Goal: Information Seeking & Learning: Find specific fact

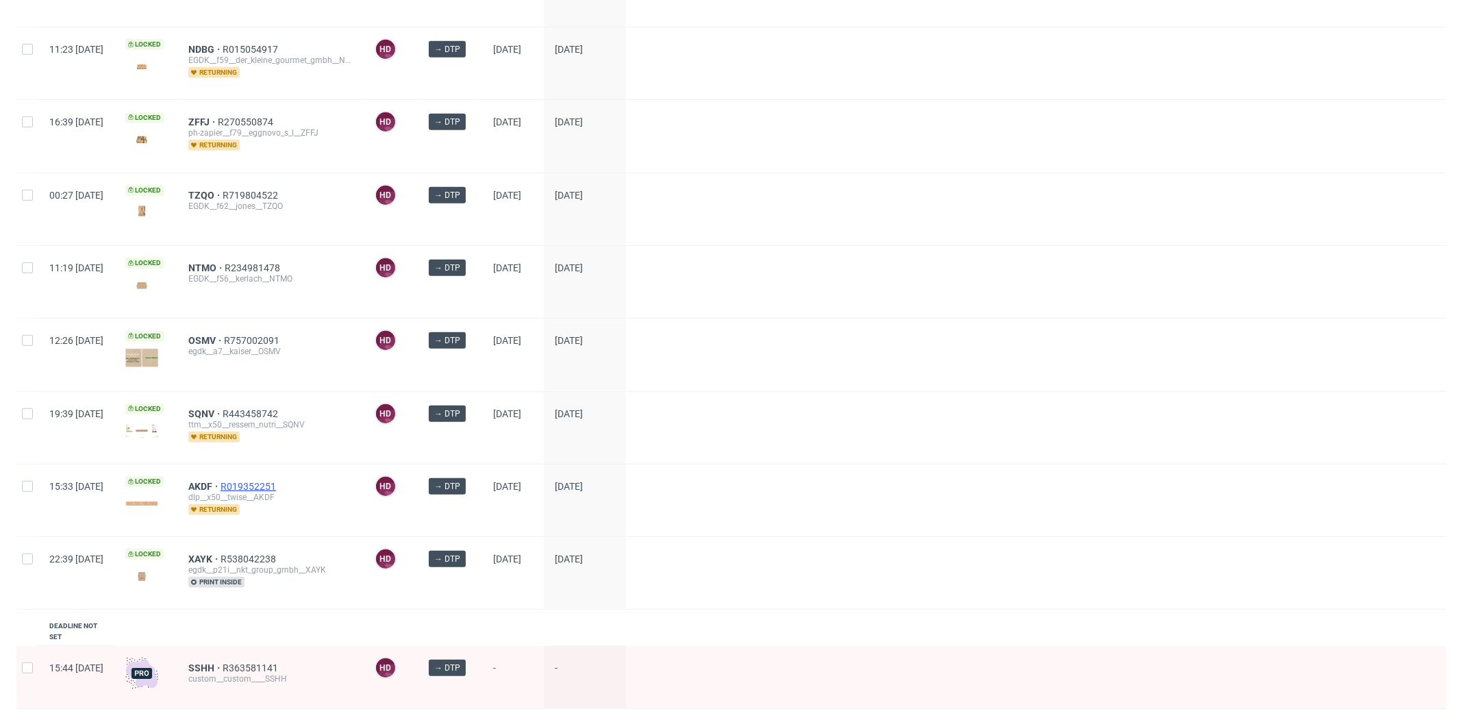
scroll to position [722, 0]
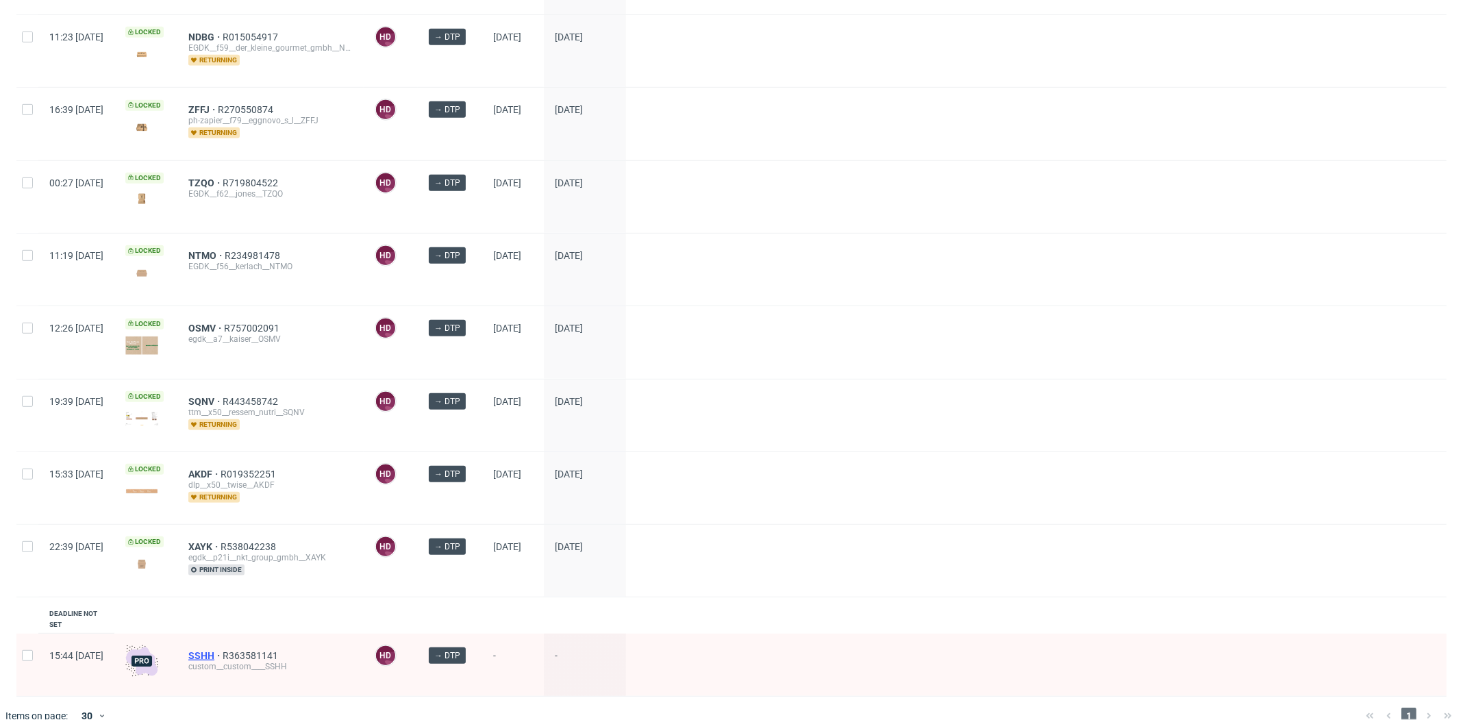
click at [223, 650] on span "SSHH" at bounding box center [205, 655] width 34 height 11
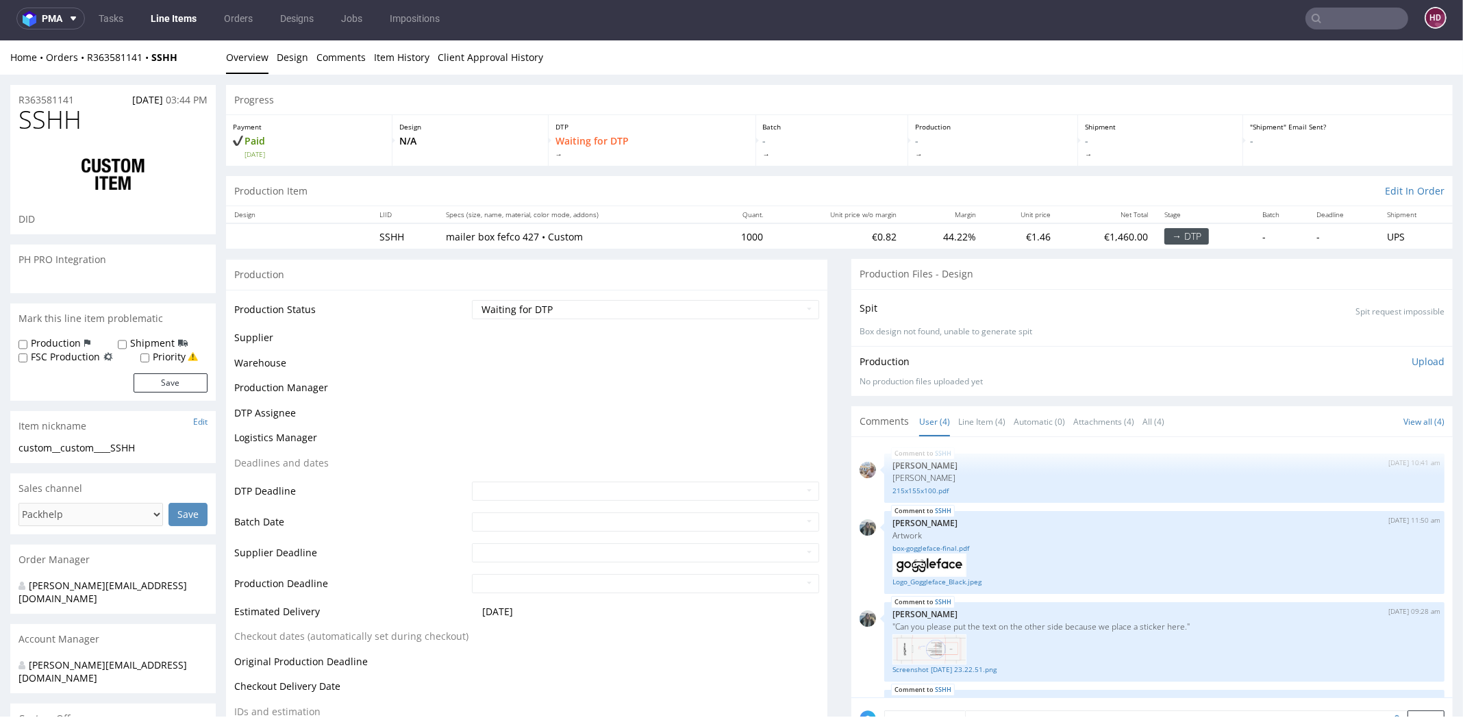
scroll to position [90, 0]
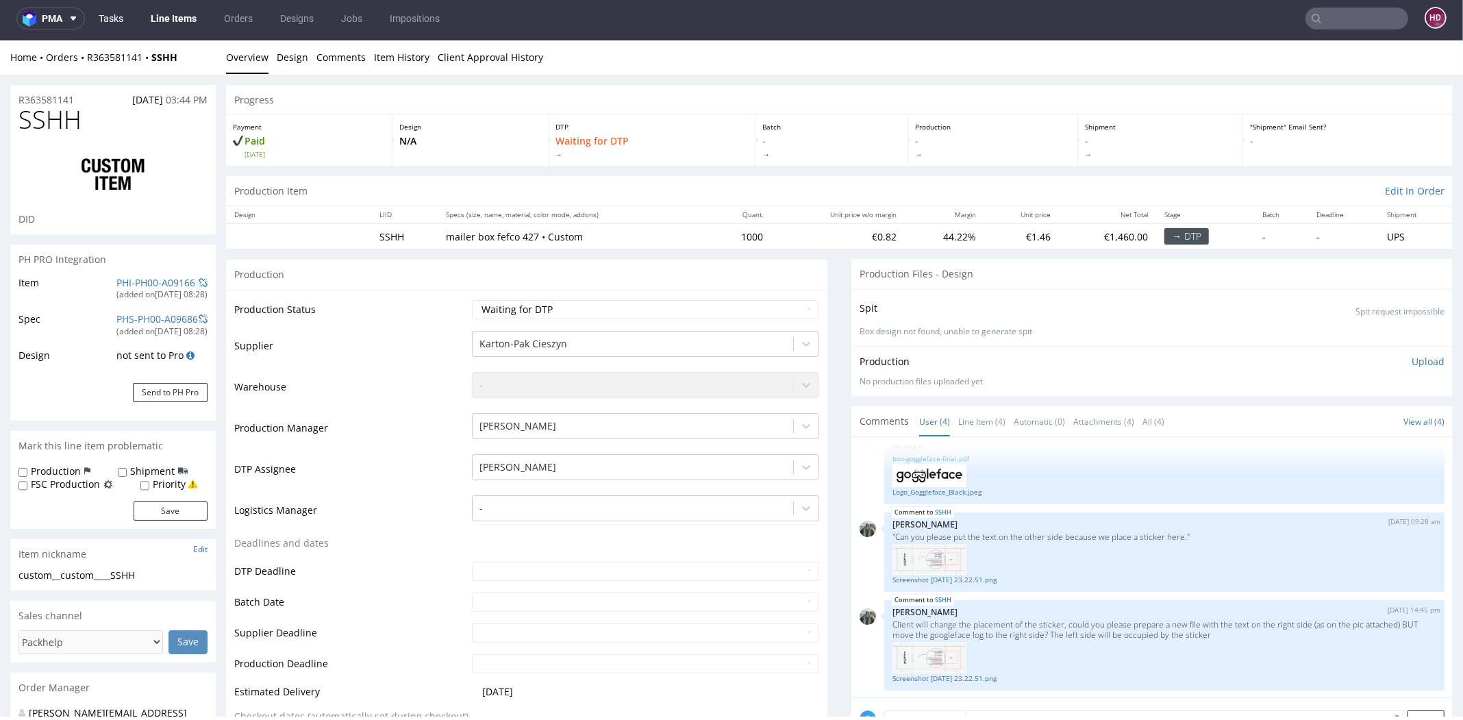
click at [131, 21] on link "Tasks" at bounding box center [110, 19] width 41 height 22
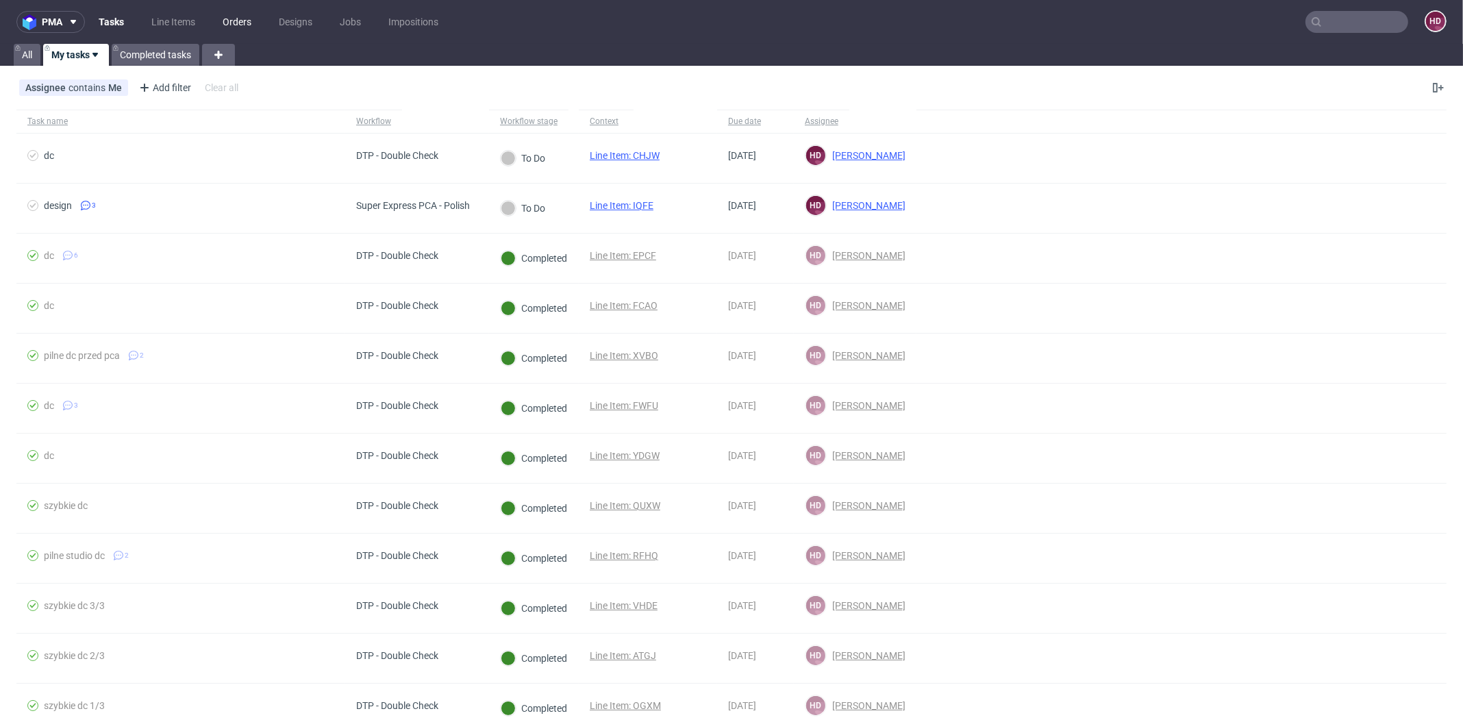
click at [240, 23] on link "Orders" at bounding box center [236, 22] width 45 height 22
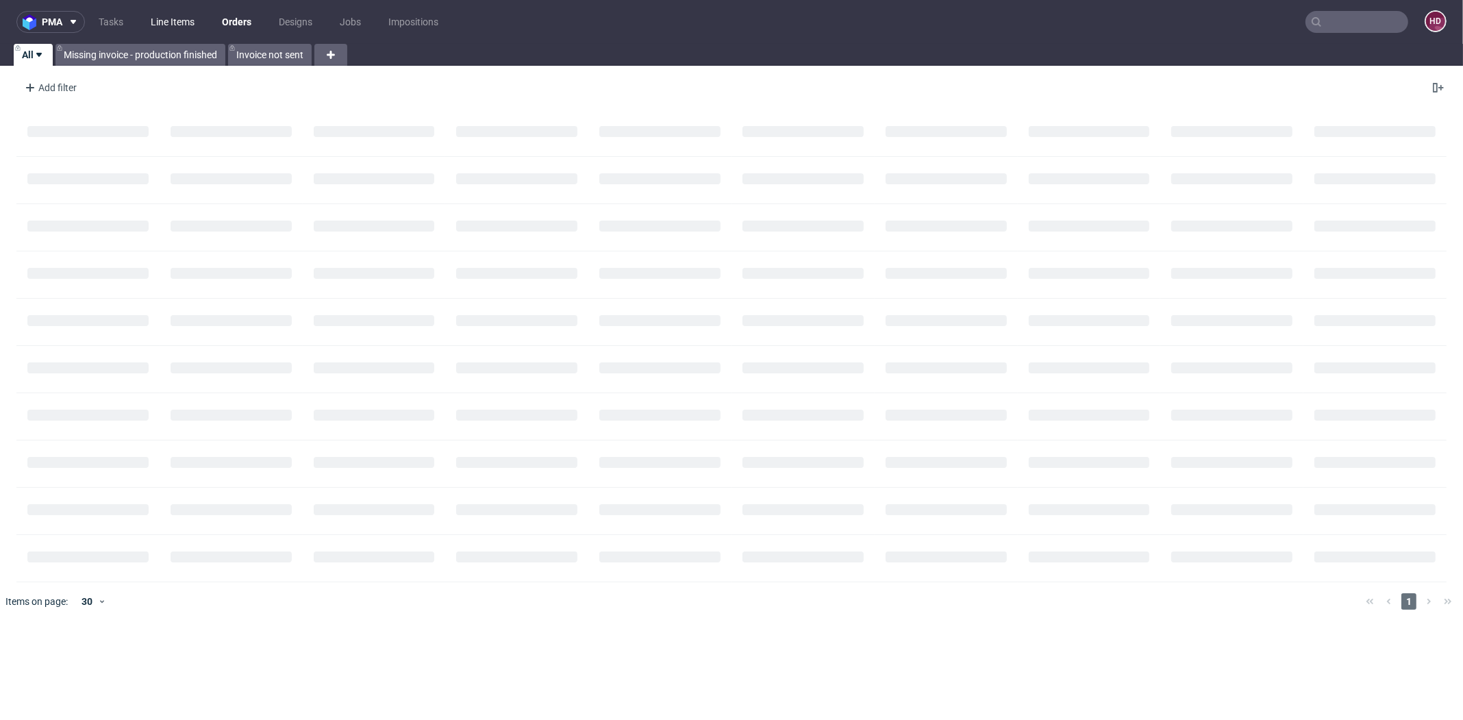
click at [164, 20] on link "Line Items" at bounding box center [172, 22] width 60 height 22
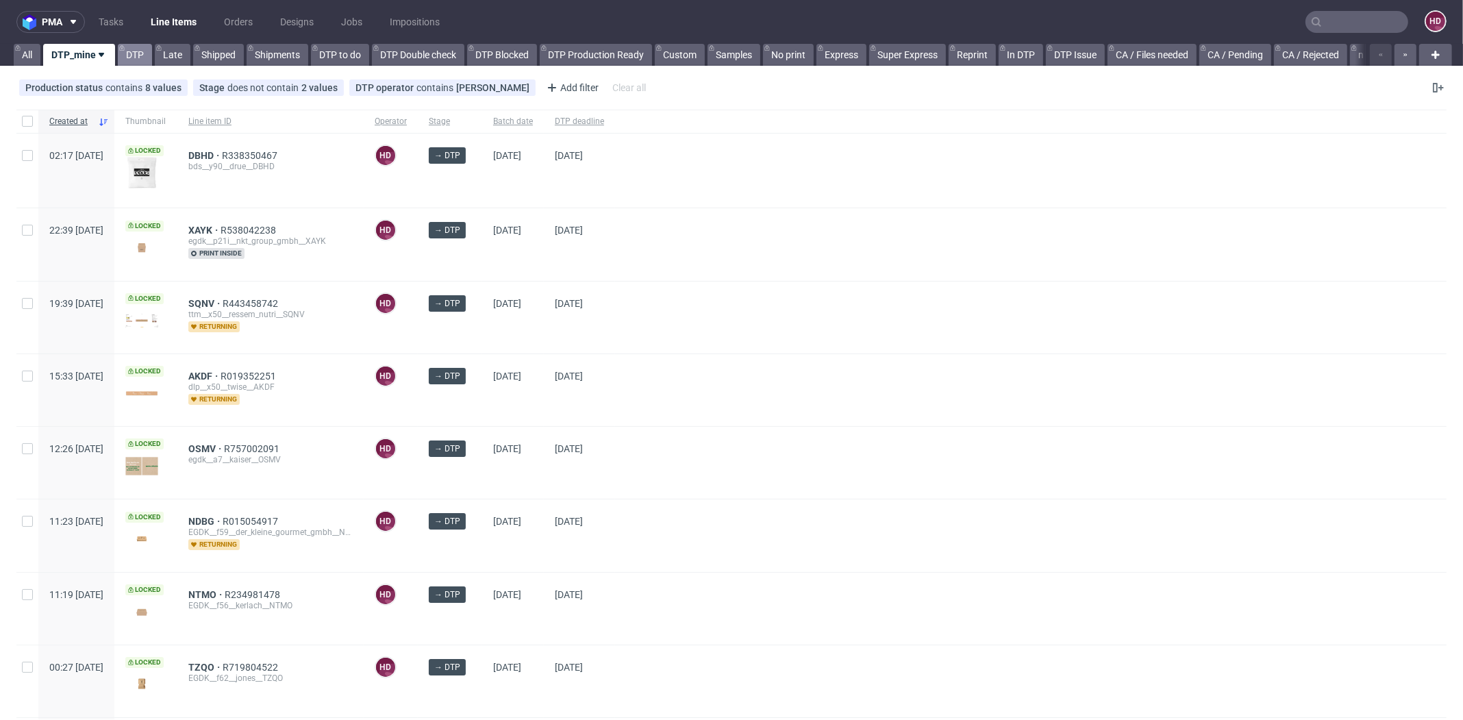
click at [134, 53] on link "DTP" at bounding box center [135, 55] width 34 height 22
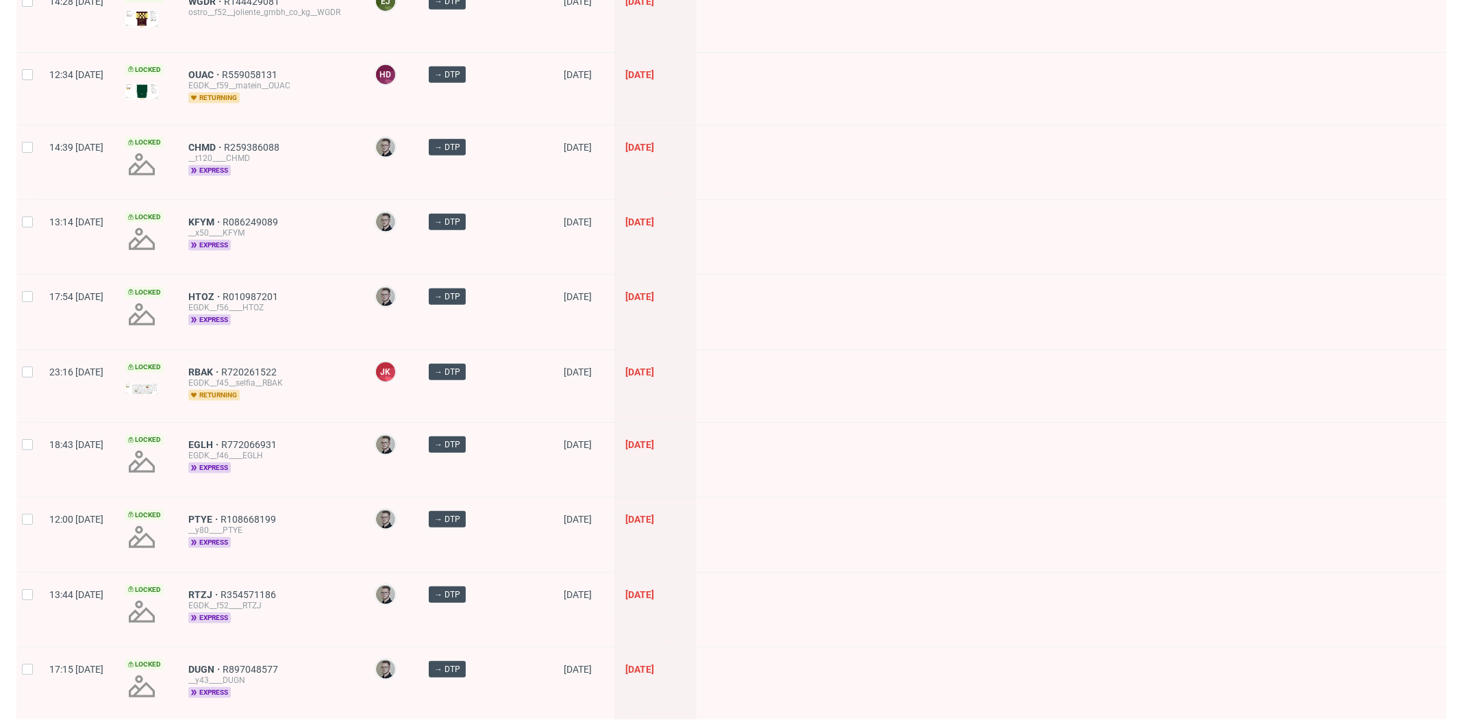
scroll to position [615, 0]
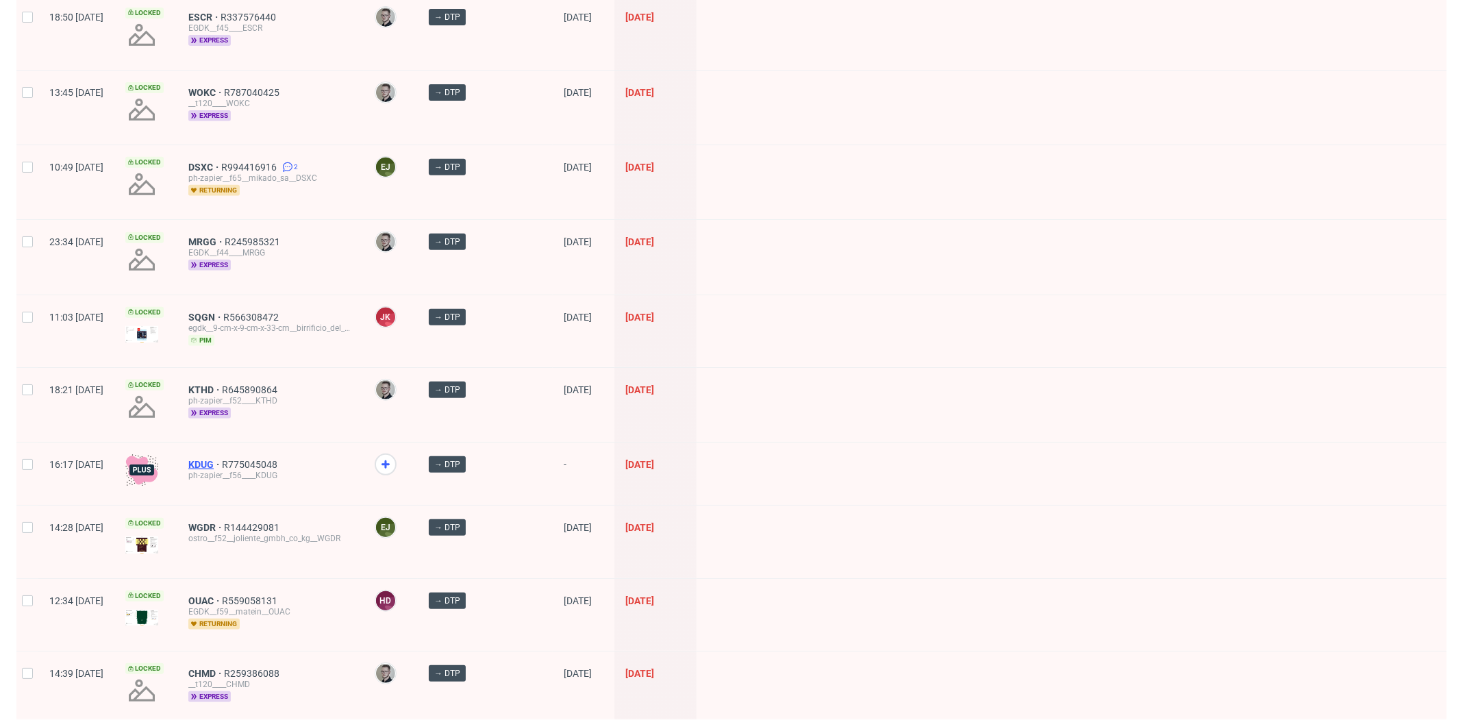
click at [222, 459] on span "KDUG" at bounding box center [205, 464] width 34 height 11
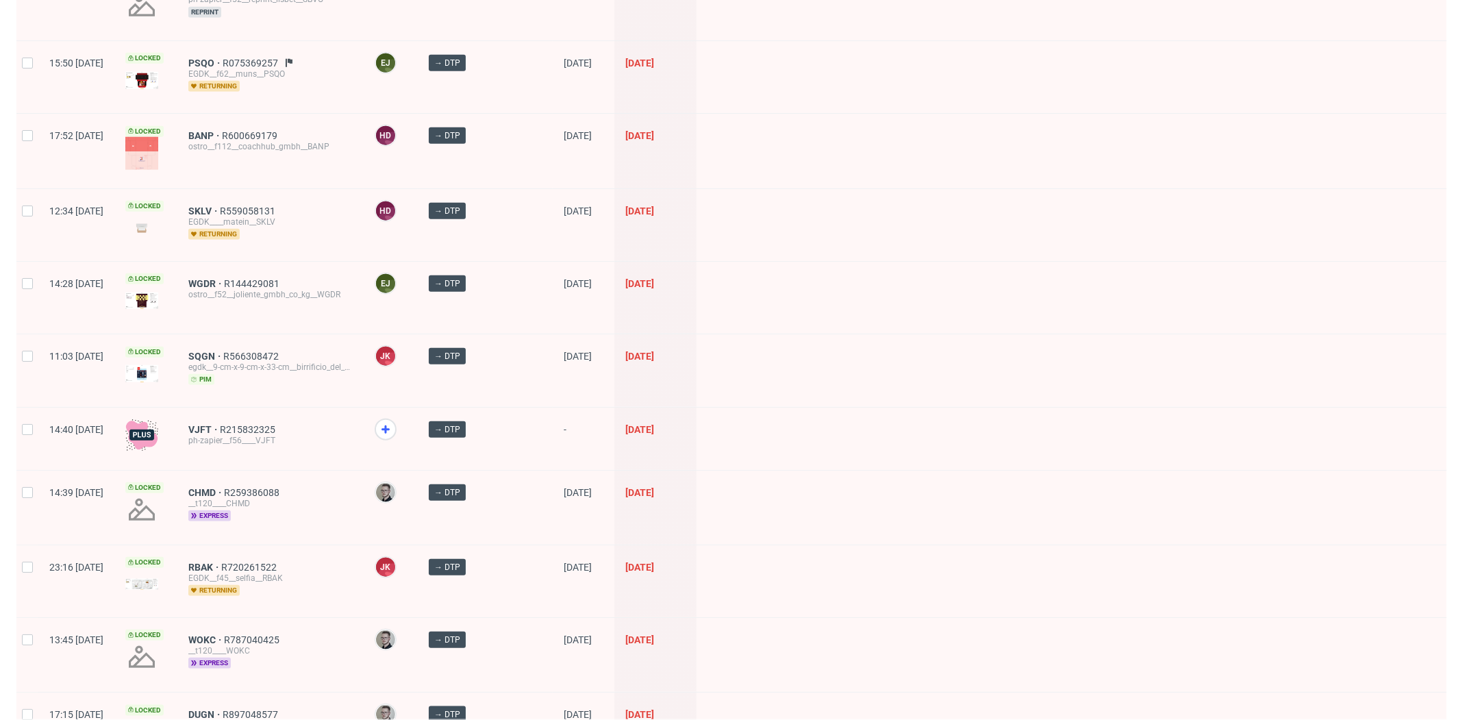
scroll to position [1767, 0]
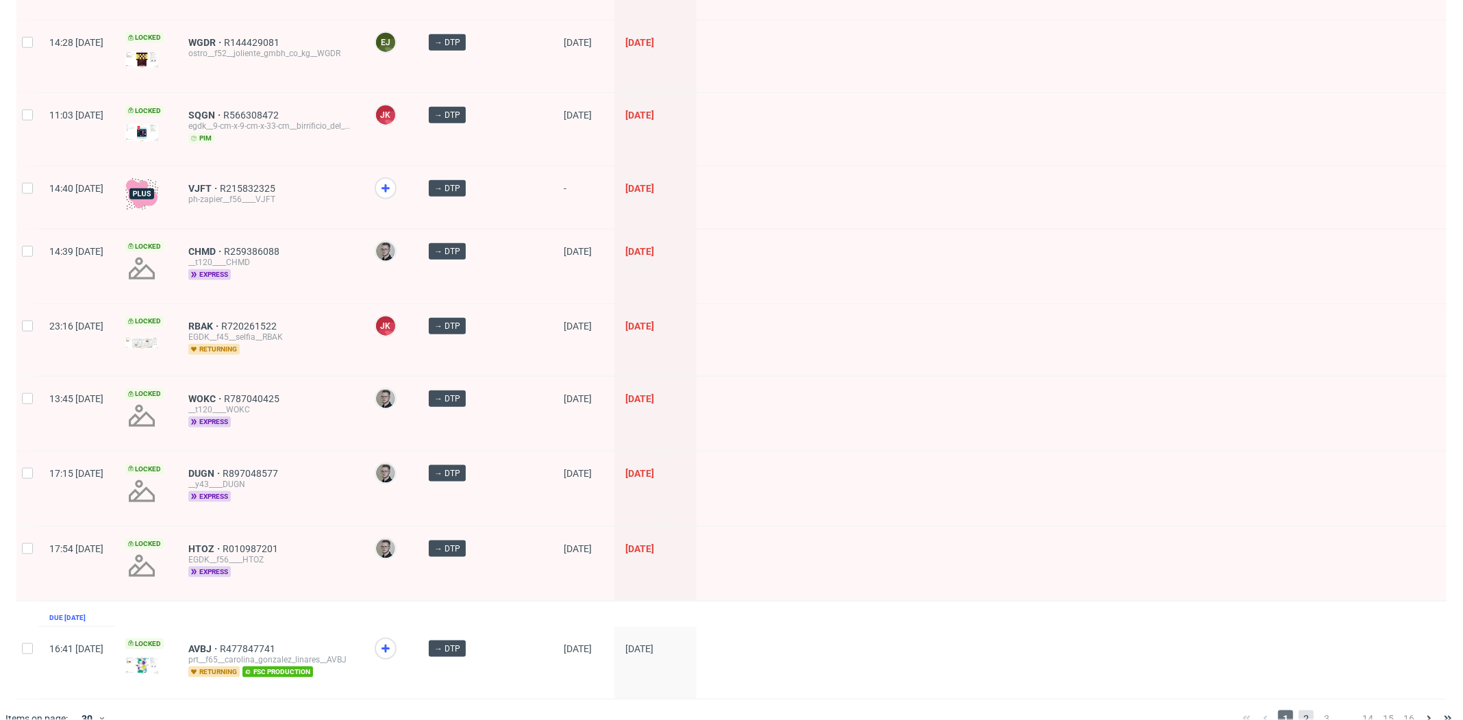
click at [1298, 710] on span "2" at bounding box center [1305, 718] width 15 height 16
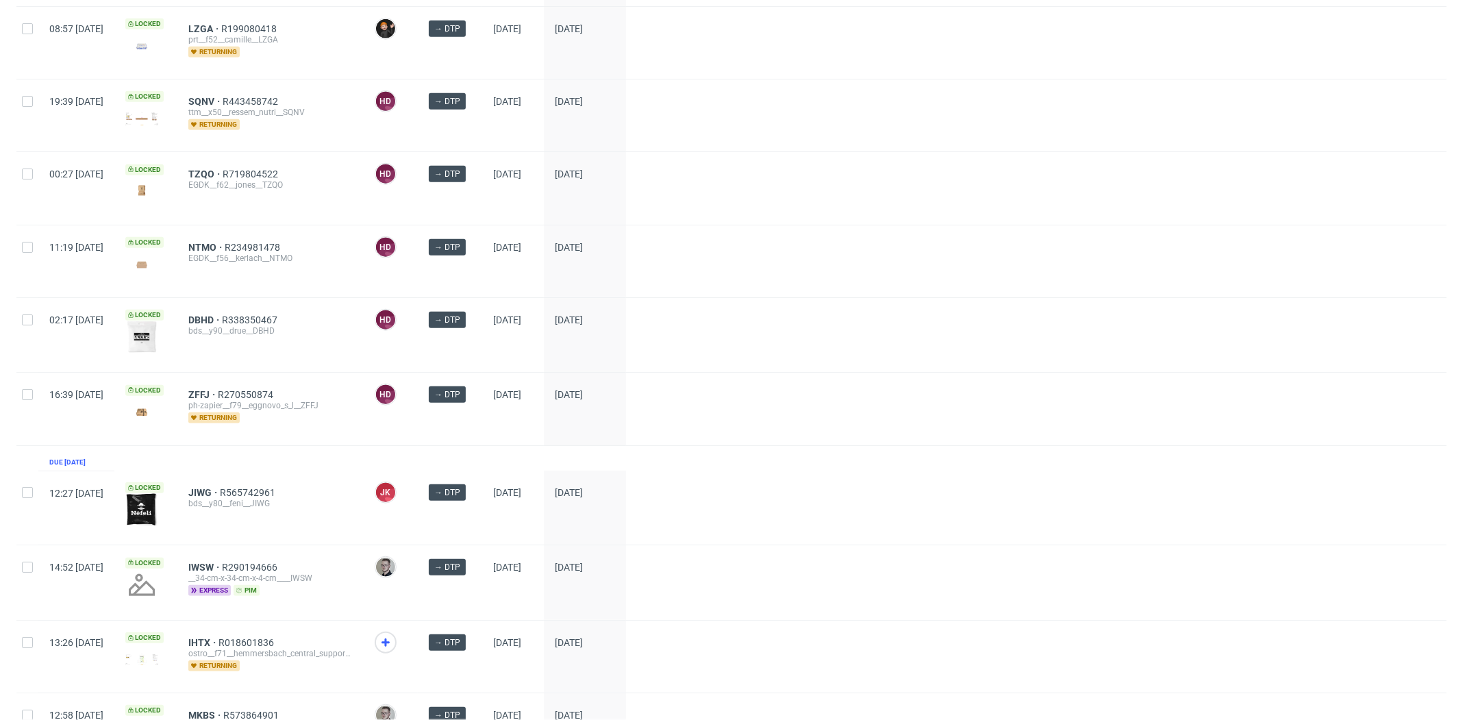
scroll to position [1517, 0]
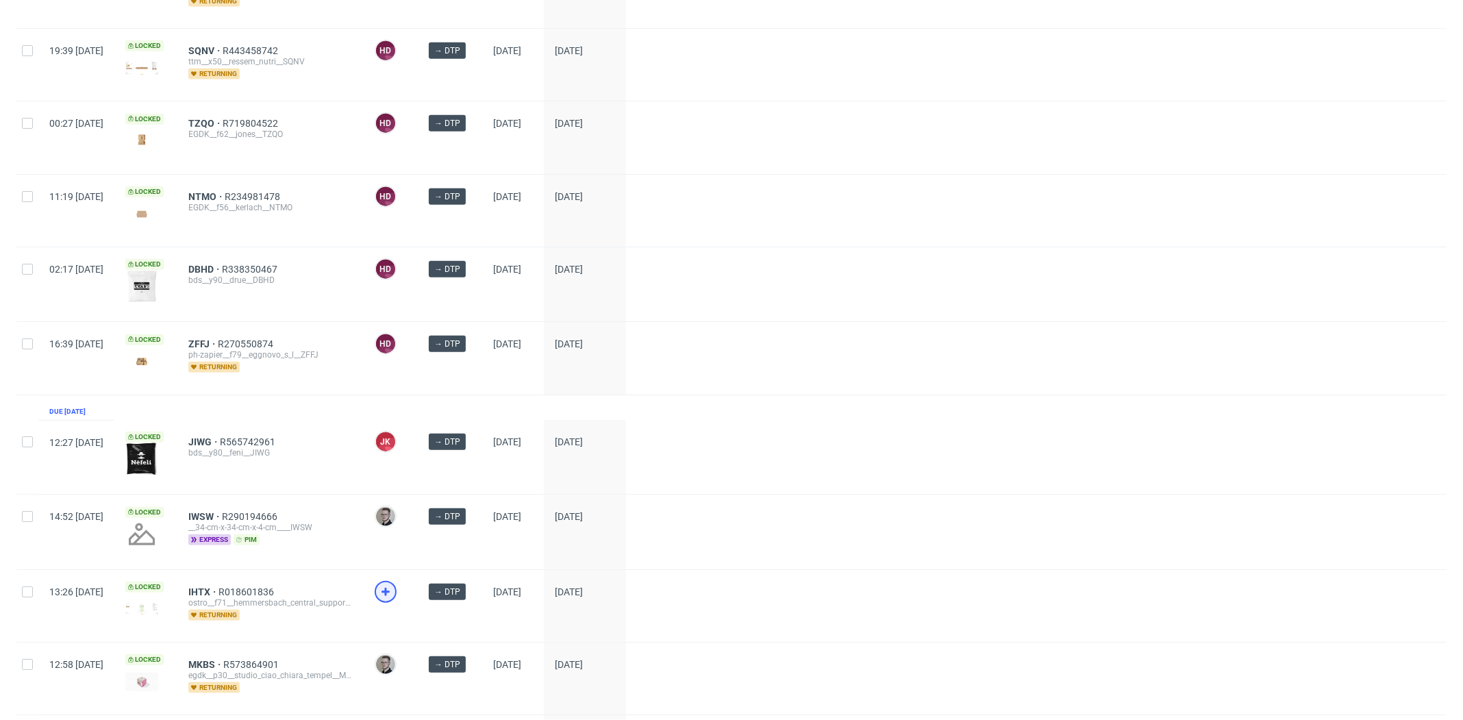
click at [396, 581] on div at bounding box center [386, 592] width 22 height 22
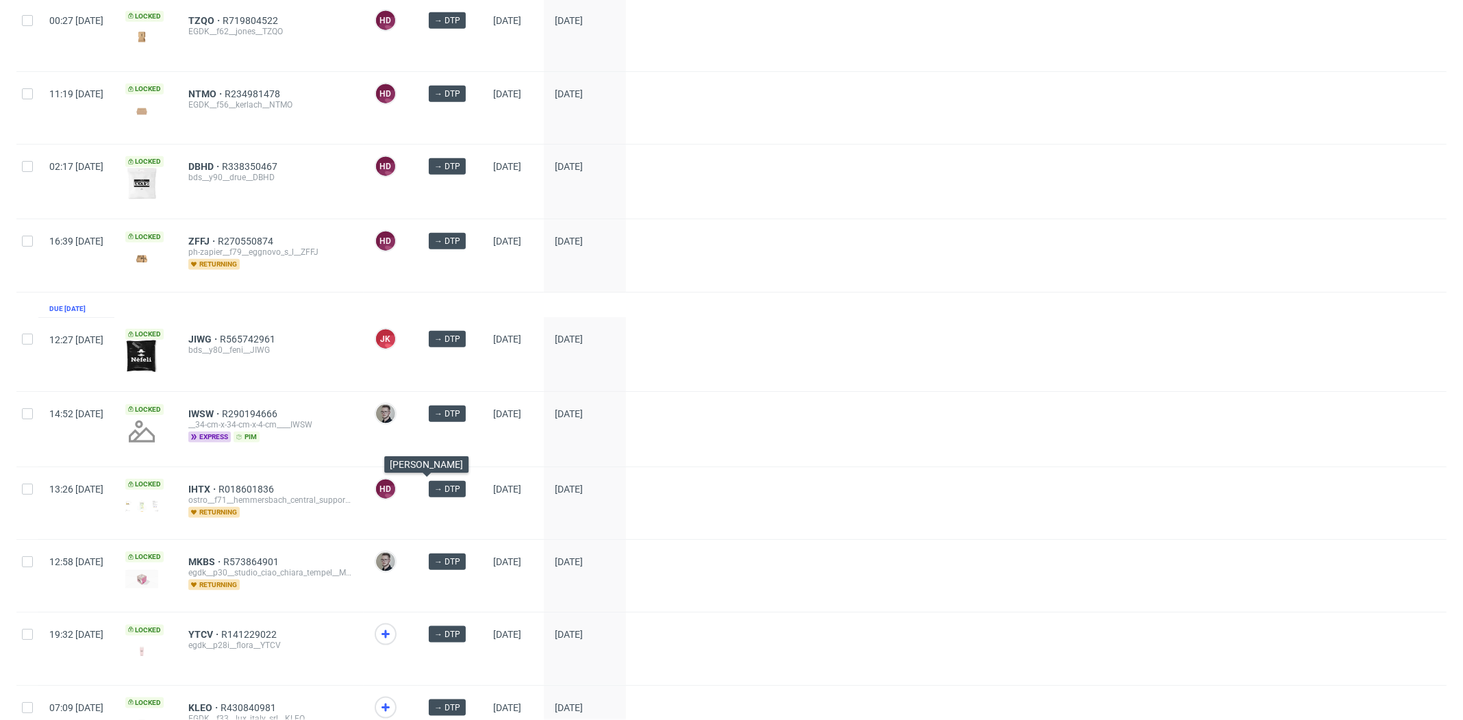
scroll to position [1684, 0]
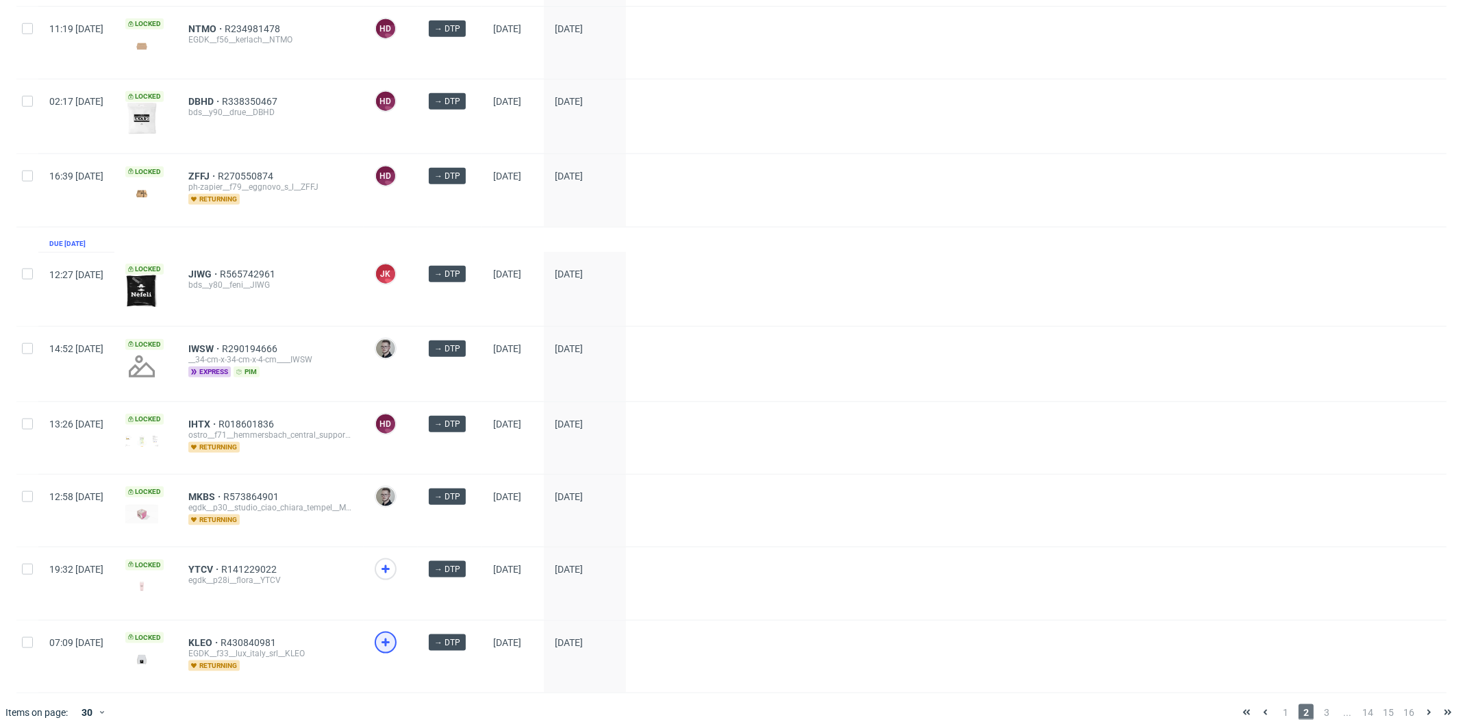
click at [394, 634] on icon at bounding box center [385, 642] width 16 height 16
click at [1319, 704] on span "3" at bounding box center [1326, 712] width 15 height 16
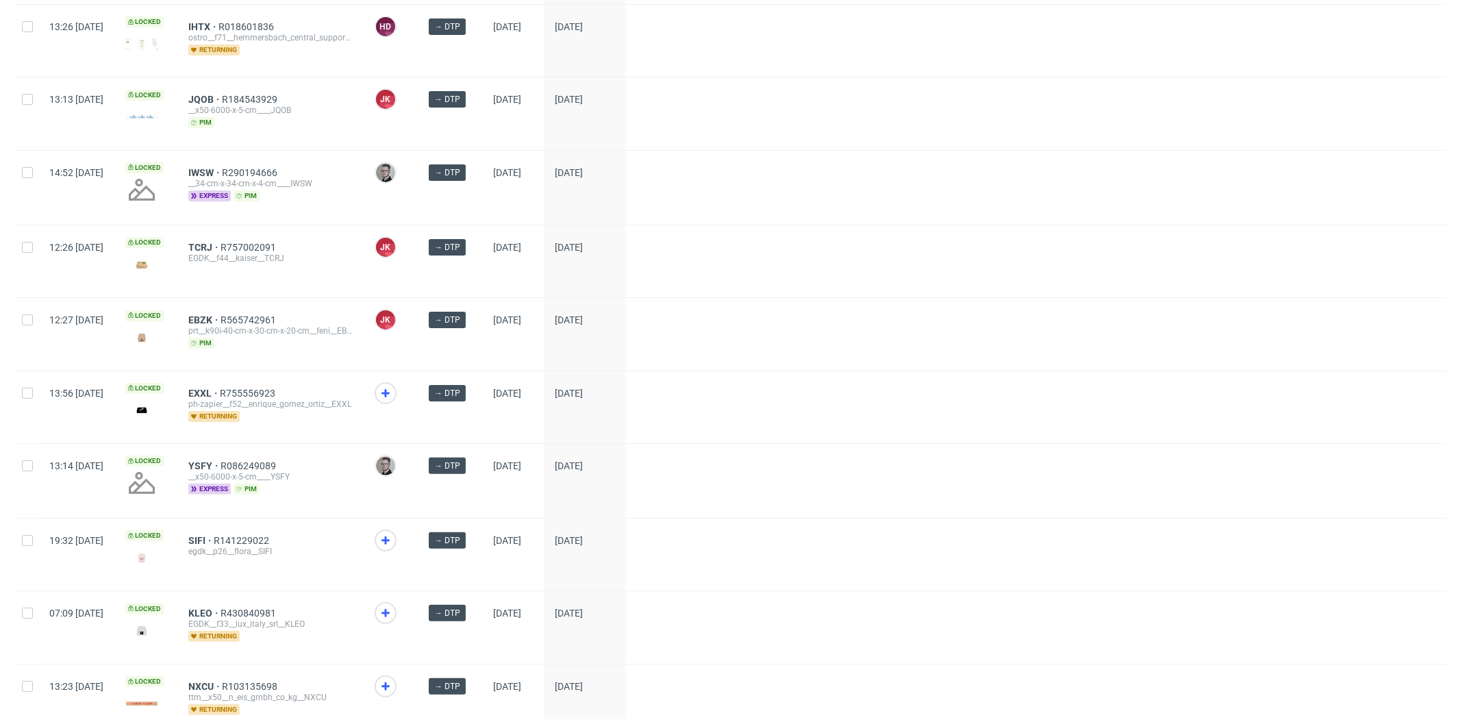
scroll to position [591, 0]
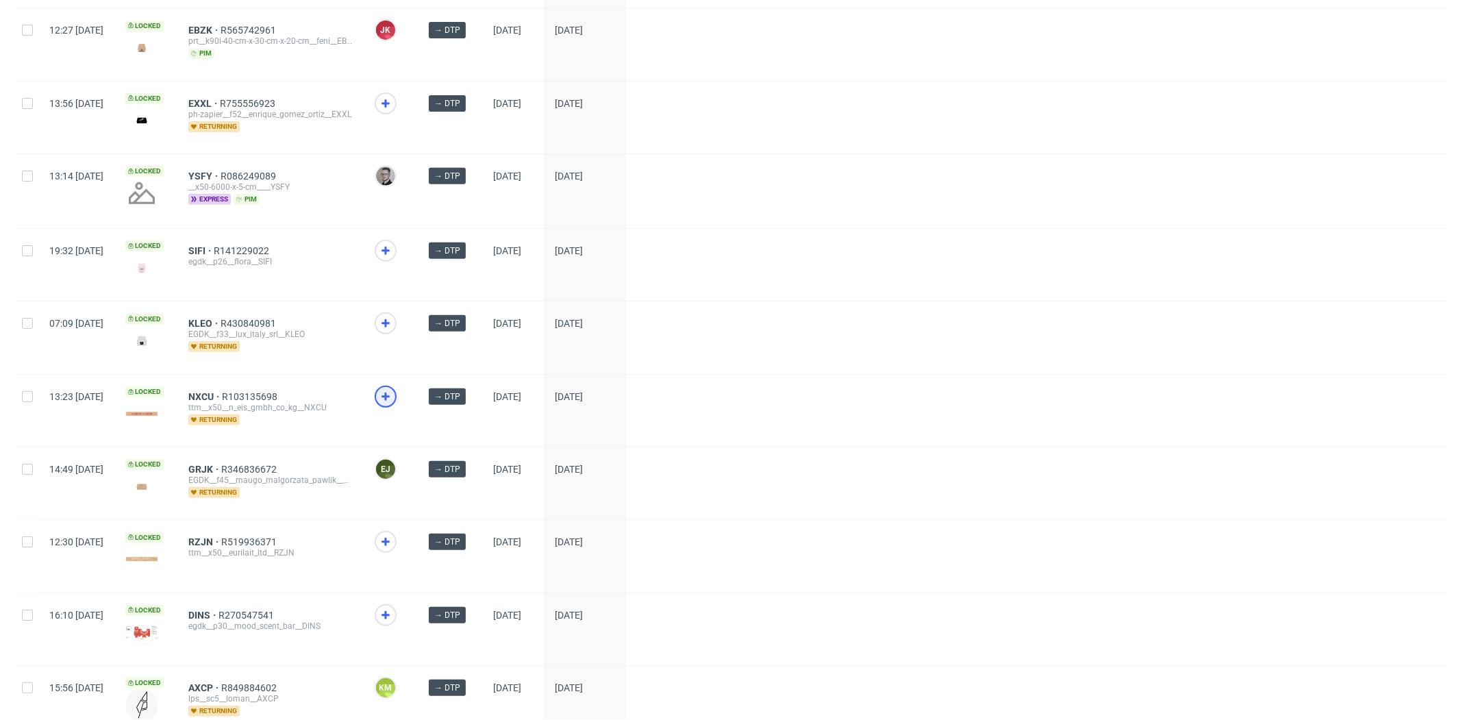
click at [394, 392] on icon at bounding box center [385, 396] width 16 height 16
click at [394, 533] on icon at bounding box center [385, 541] width 16 height 16
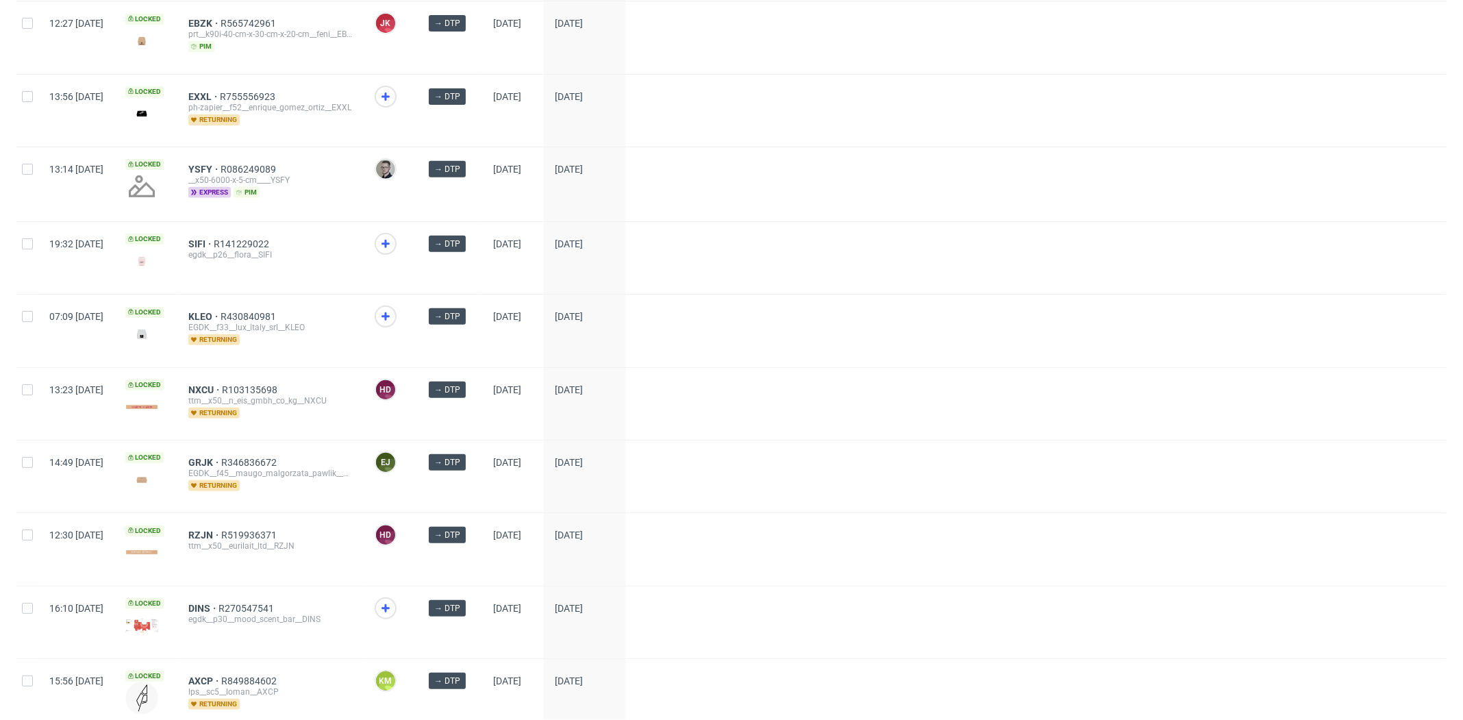
scroll to position [608, 0]
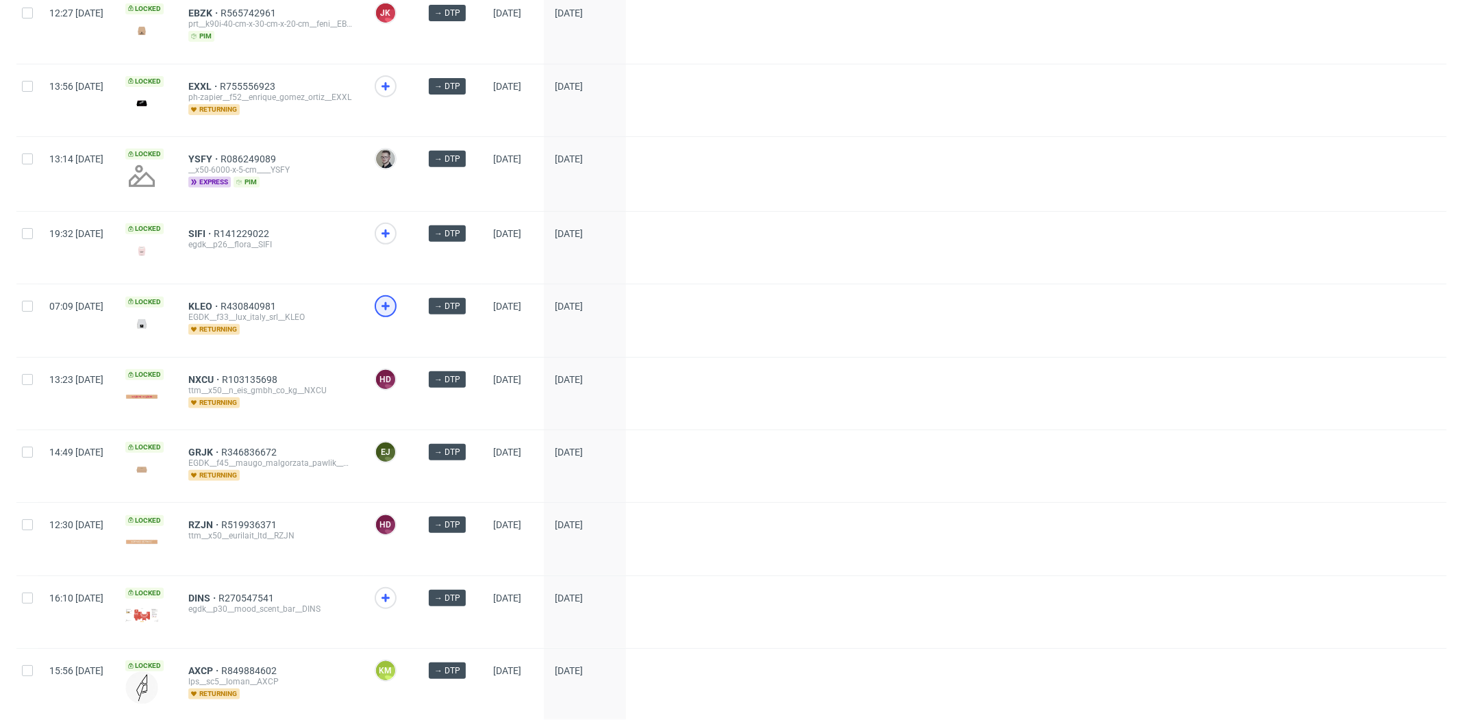
click at [390, 302] on use at bounding box center [385, 306] width 8 height 8
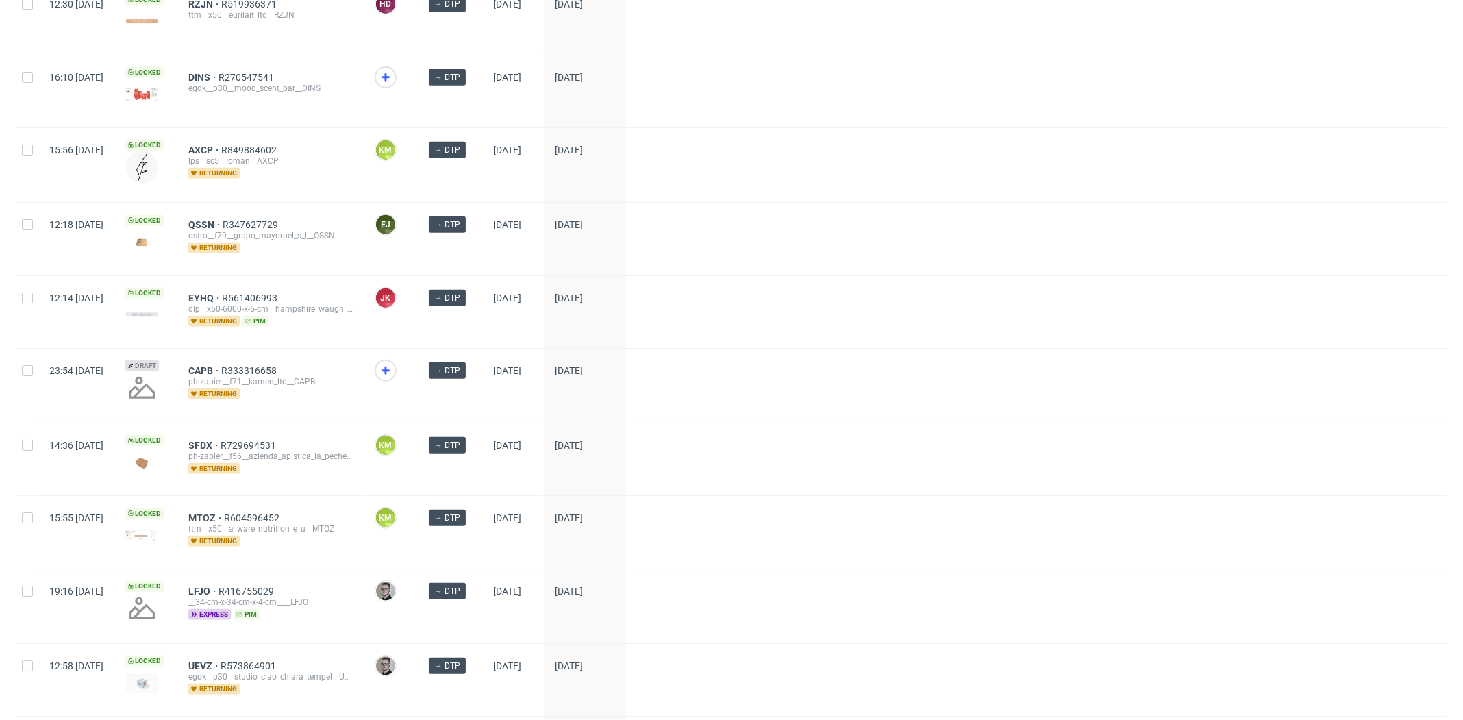
scroll to position [1125, 0]
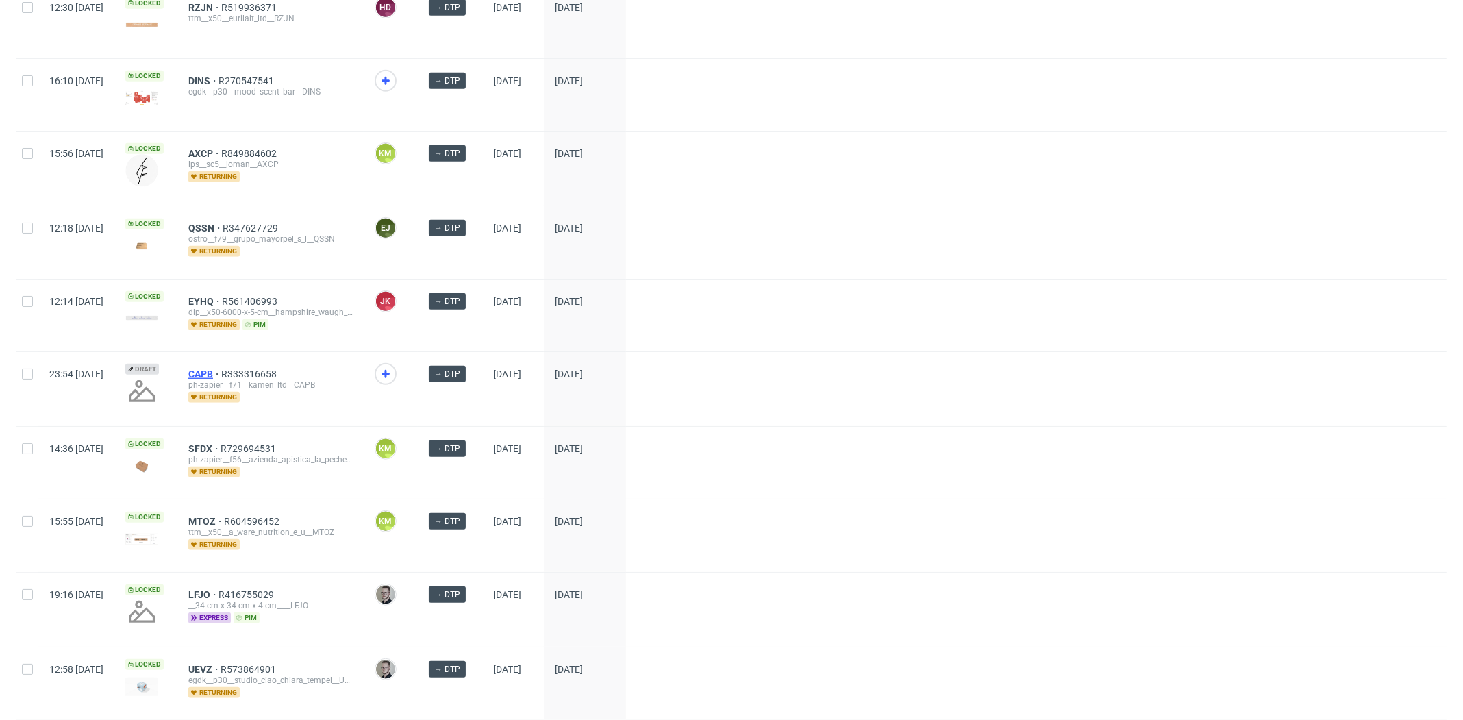
click at [221, 368] on span "CAPB" at bounding box center [204, 373] width 33 height 11
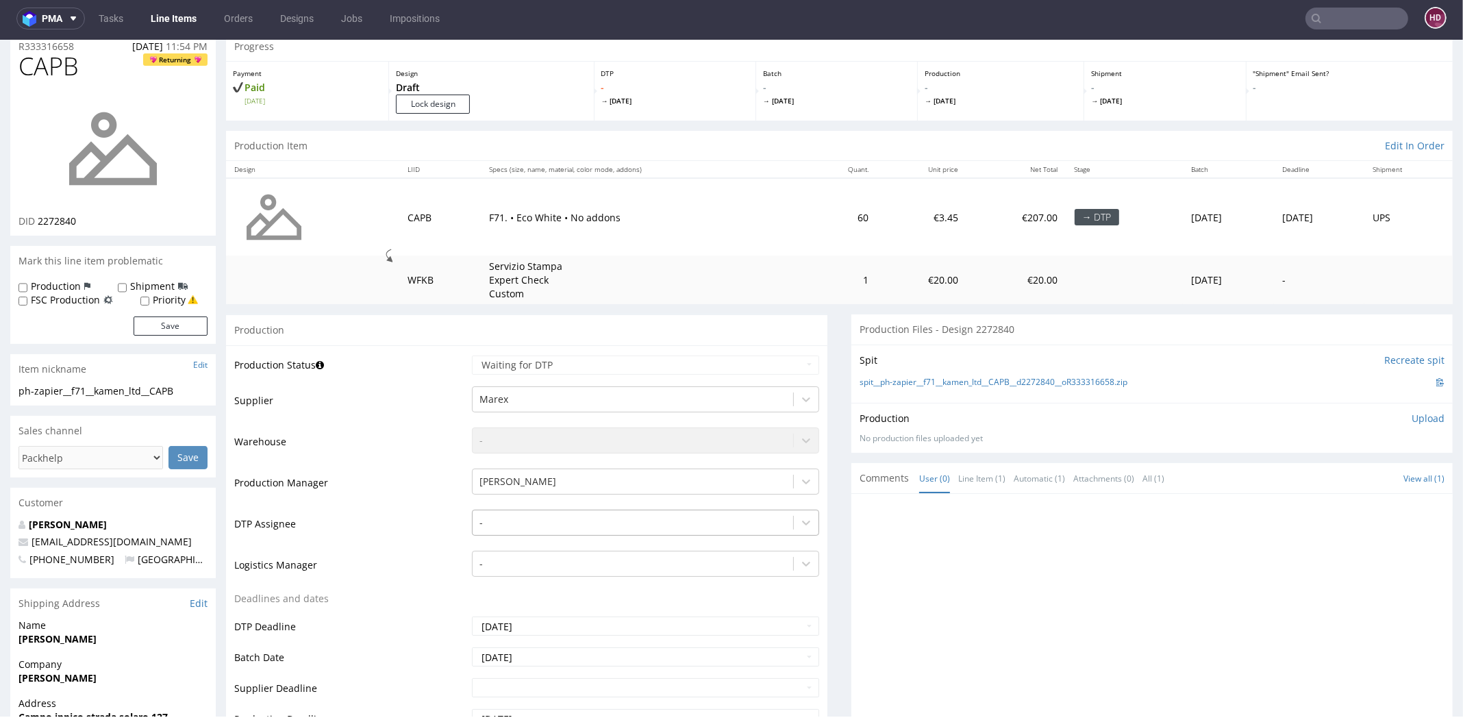
click at [481, 529] on div "-" at bounding box center [645, 518] width 347 height 19
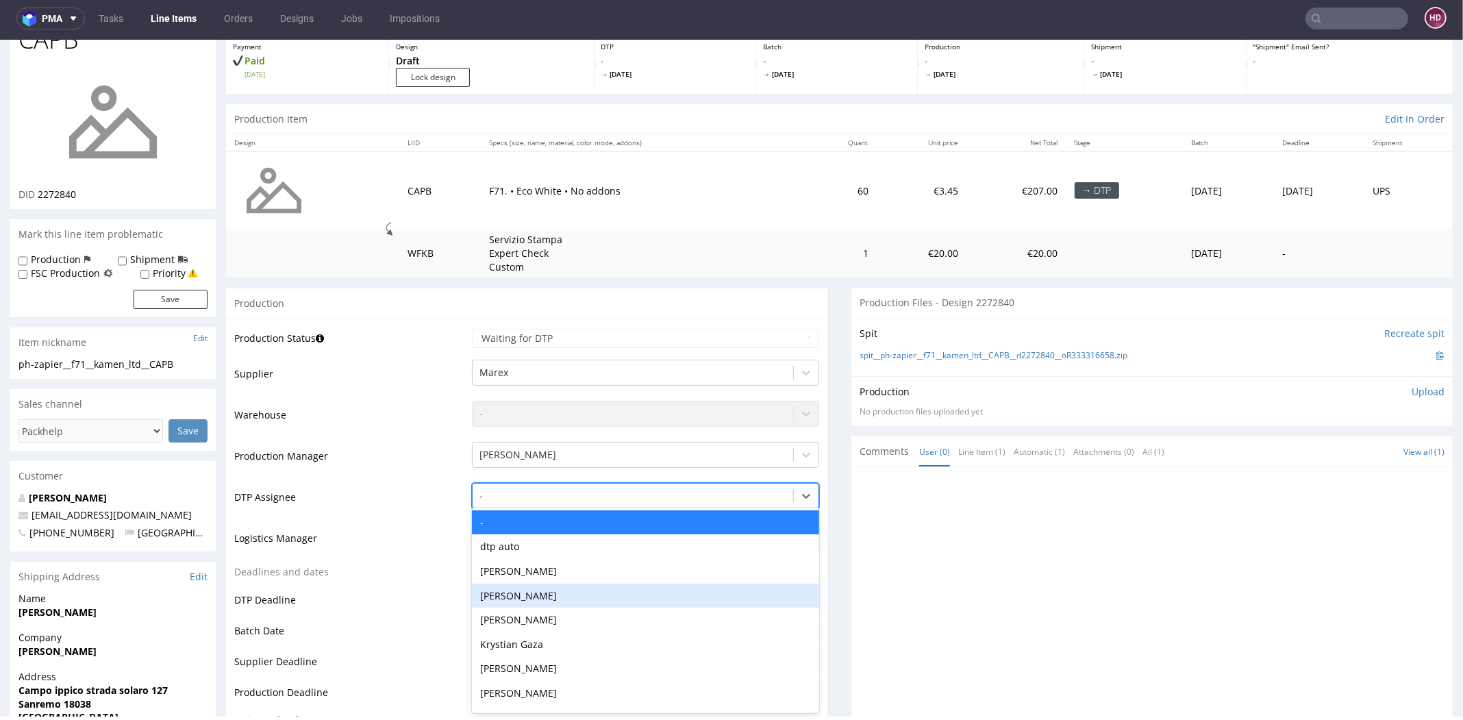
scroll to position [81, 0]
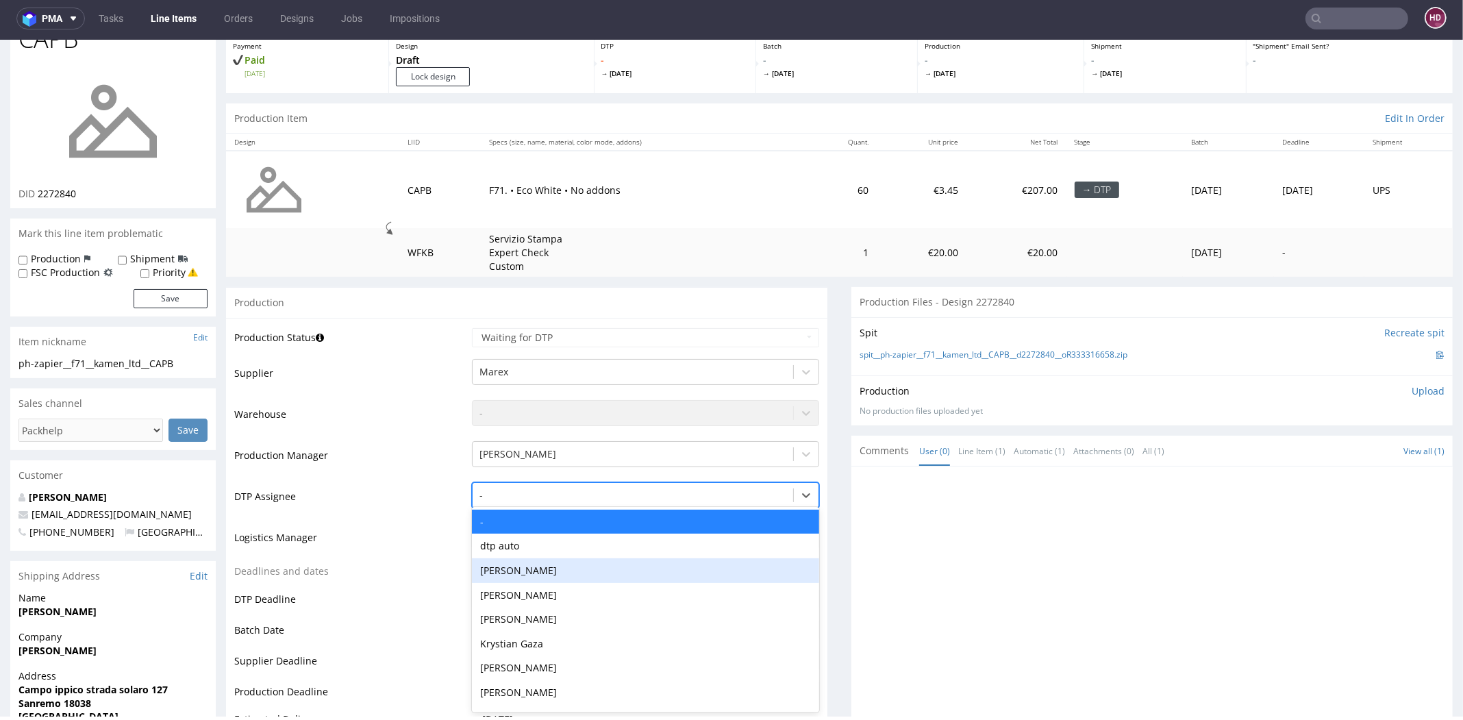
click at [488, 575] on div "[PERSON_NAME]" at bounding box center [645, 570] width 347 height 25
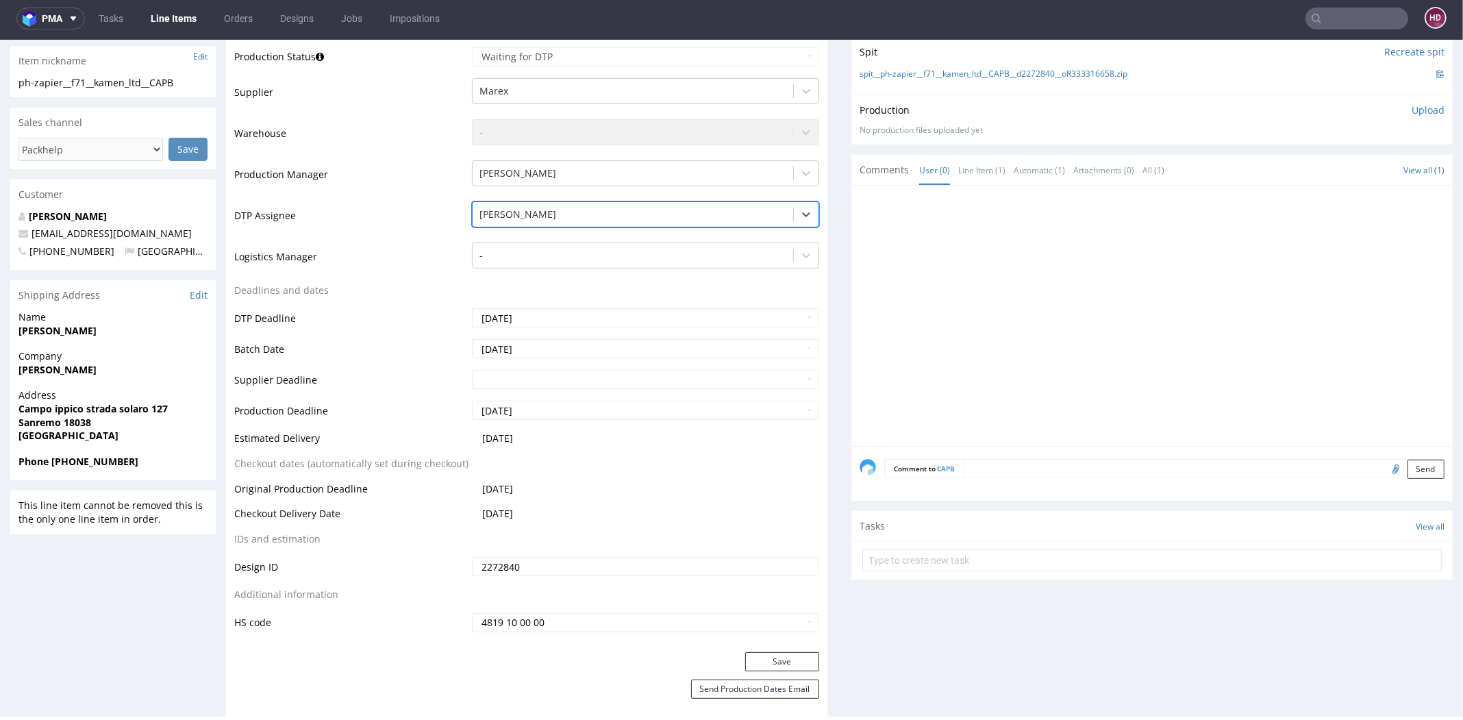
scroll to position [399, 0]
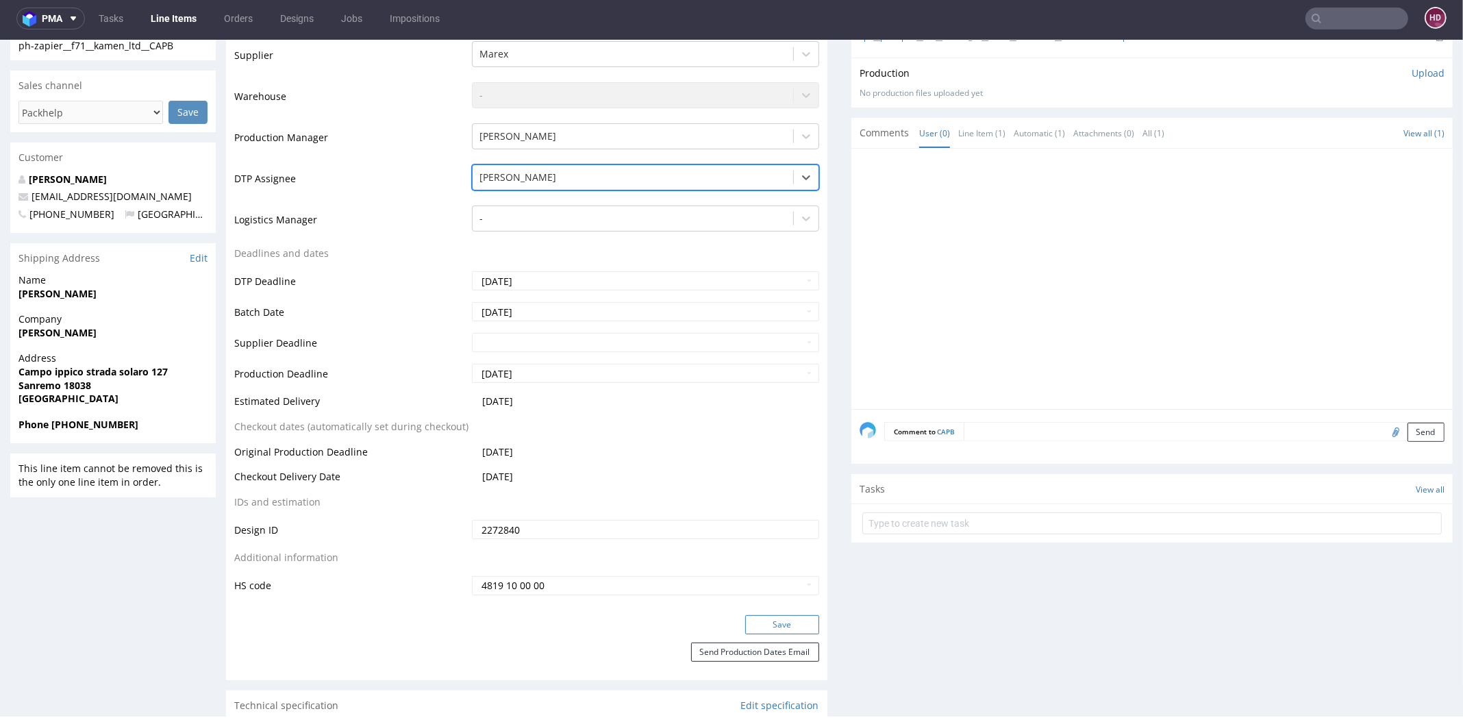
click at [745, 618] on button "Save" at bounding box center [782, 624] width 74 height 19
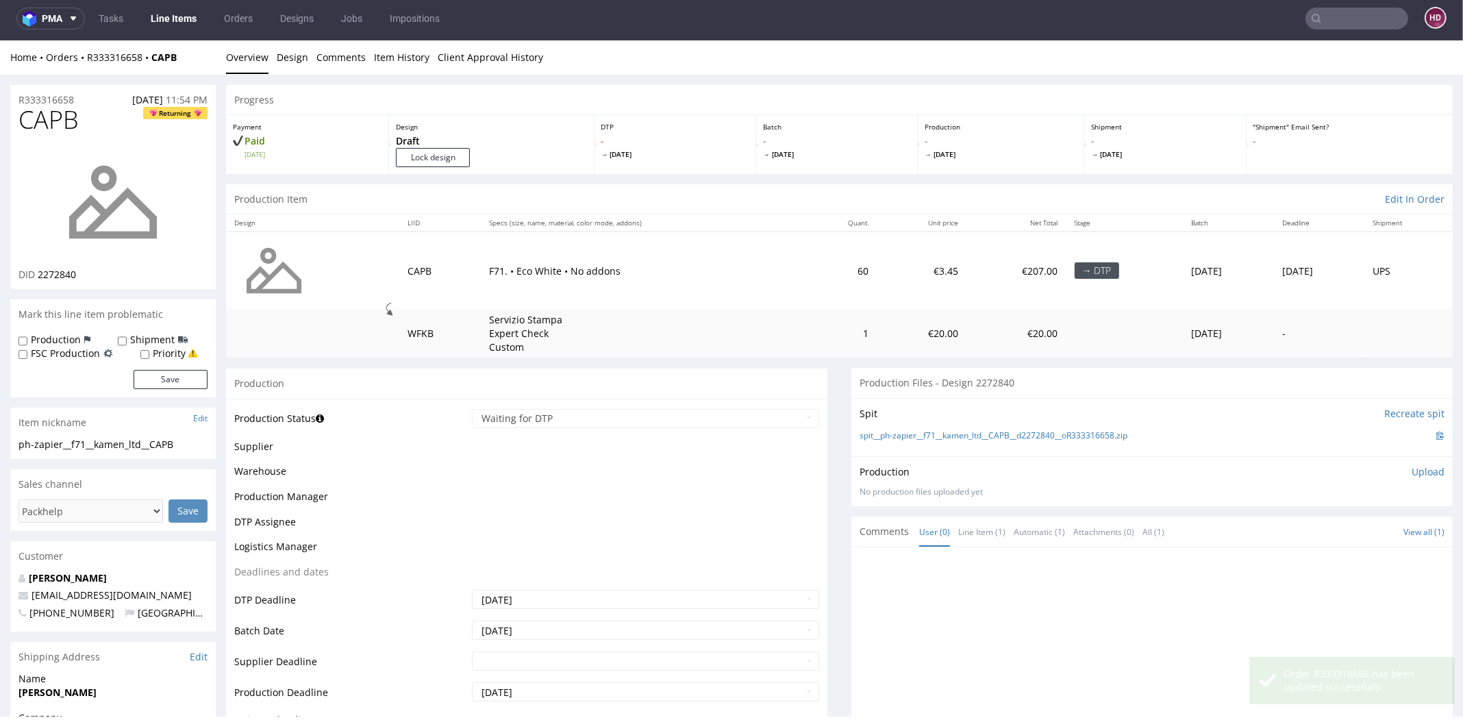
scroll to position [398, 0]
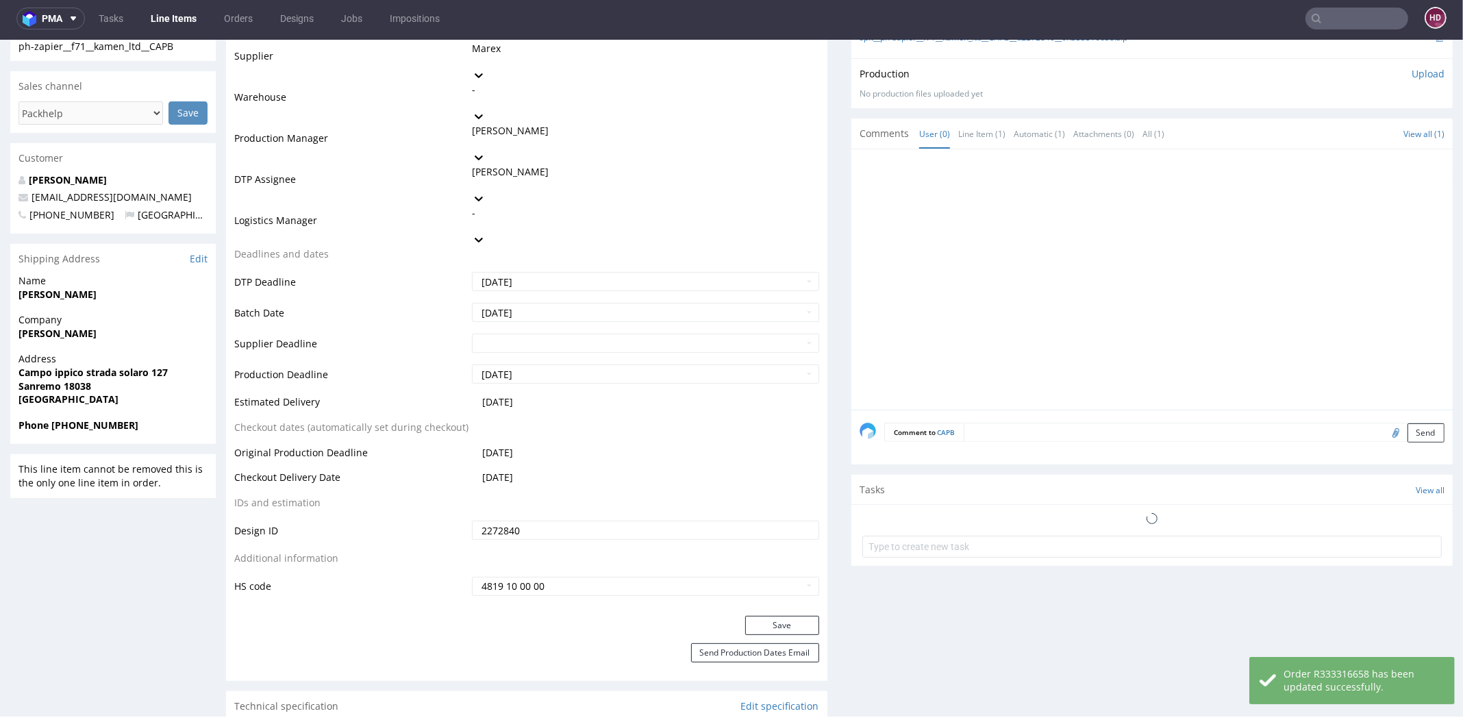
click at [155, 14] on link "Line Items" at bounding box center [173, 19] width 62 height 22
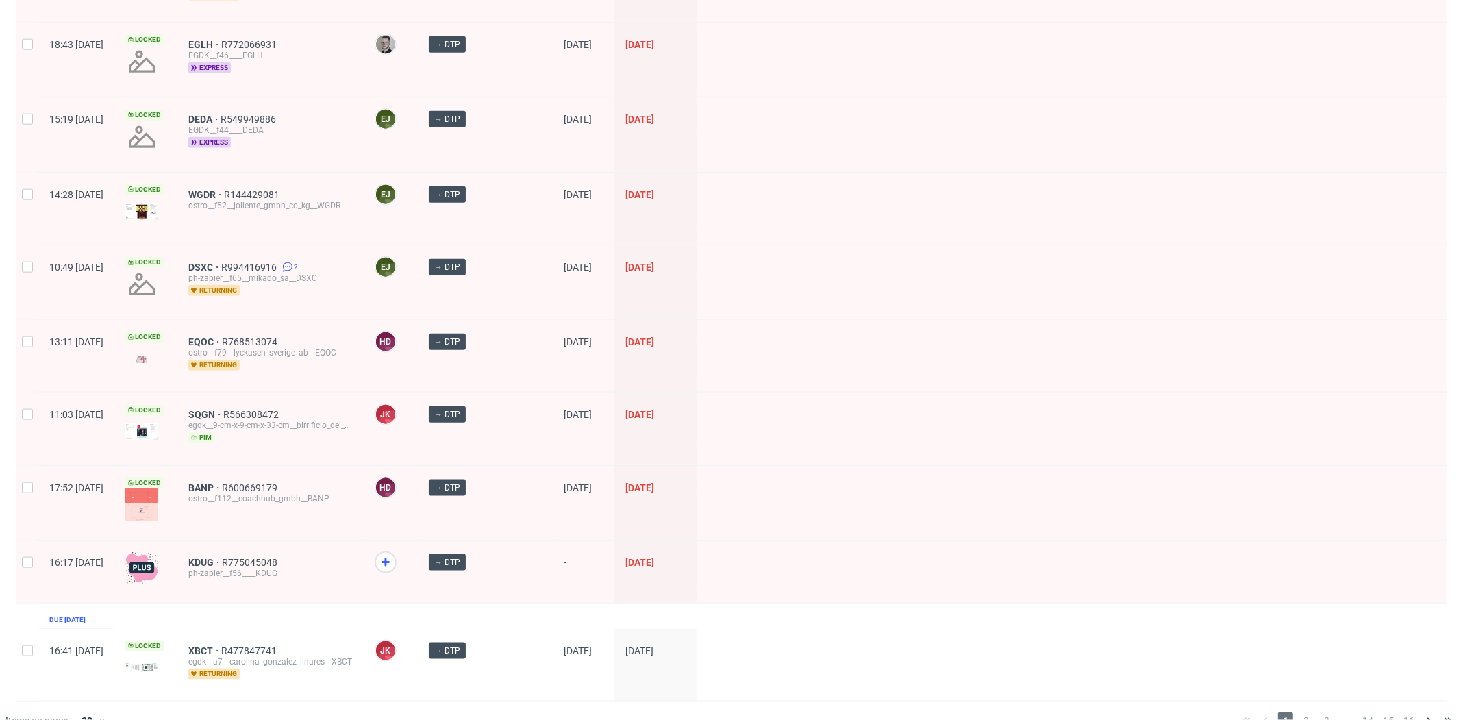
scroll to position [1767, 0]
click at [1298, 710] on span "2" at bounding box center [1305, 718] width 15 height 16
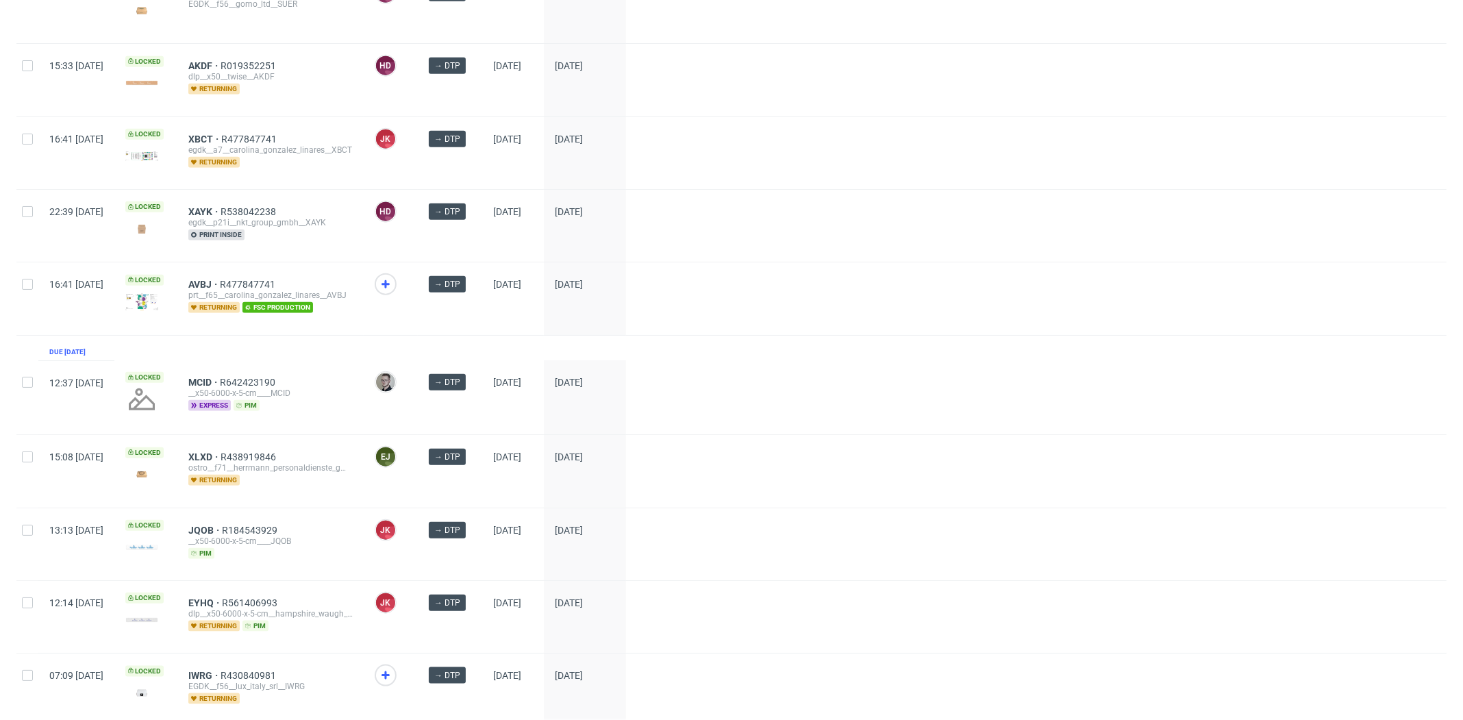
scroll to position [1682, 0]
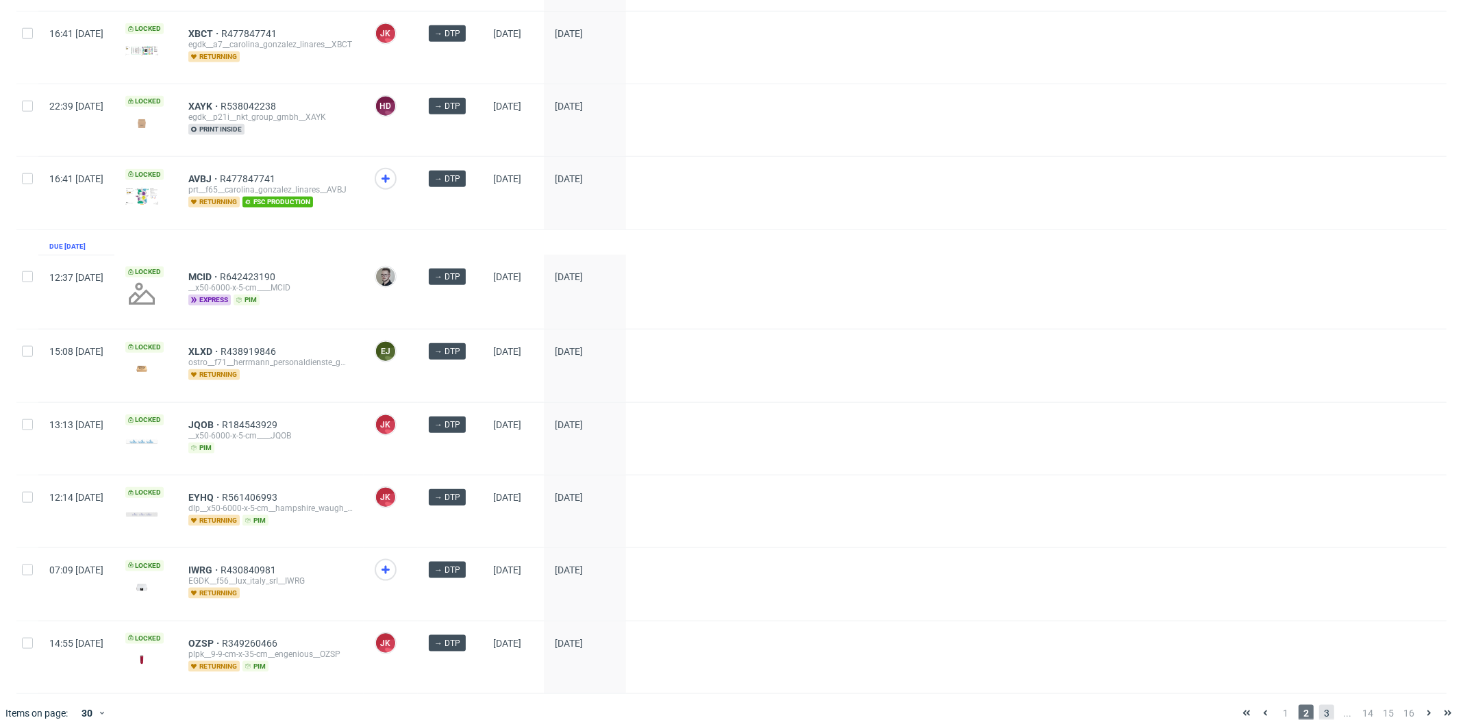
click at [1319, 705] on span "3" at bounding box center [1326, 713] width 15 height 16
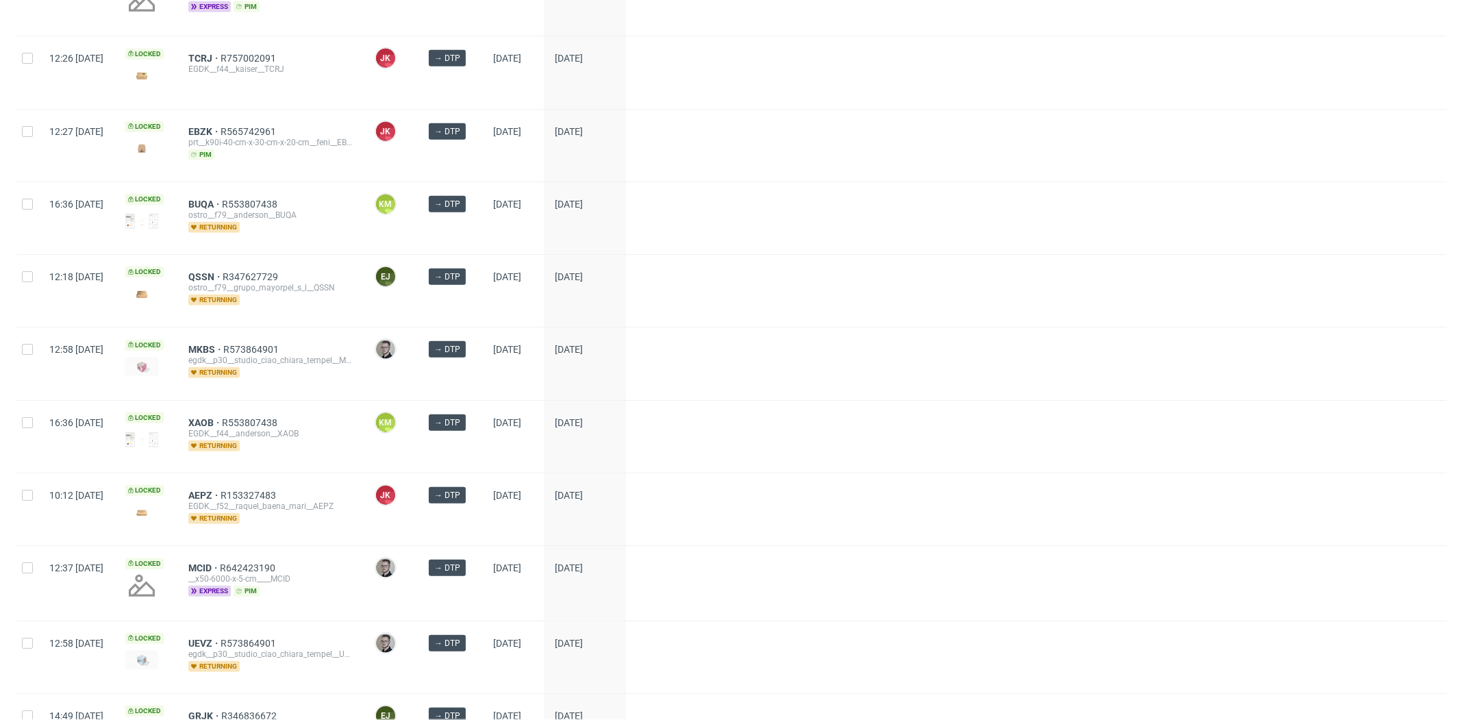
scroll to position [1649, 0]
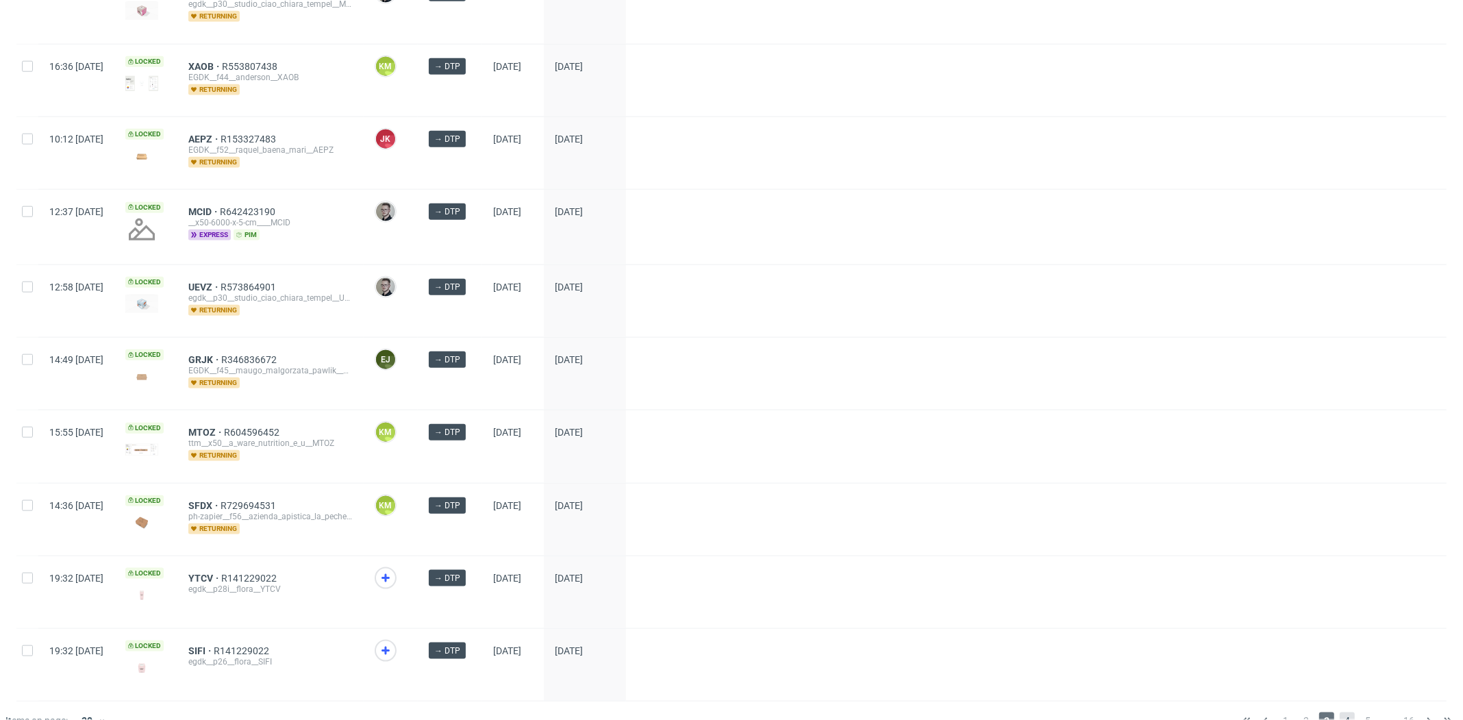
click at [1339, 712] on span "4" at bounding box center [1346, 720] width 15 height 16
click at [1332, 703] on div "pma Tasks Line Items Orders Designs Jobs Impositions HD All DTP_mine DTP Late S…" at bounding box center [731, 360] width 1463 height 720
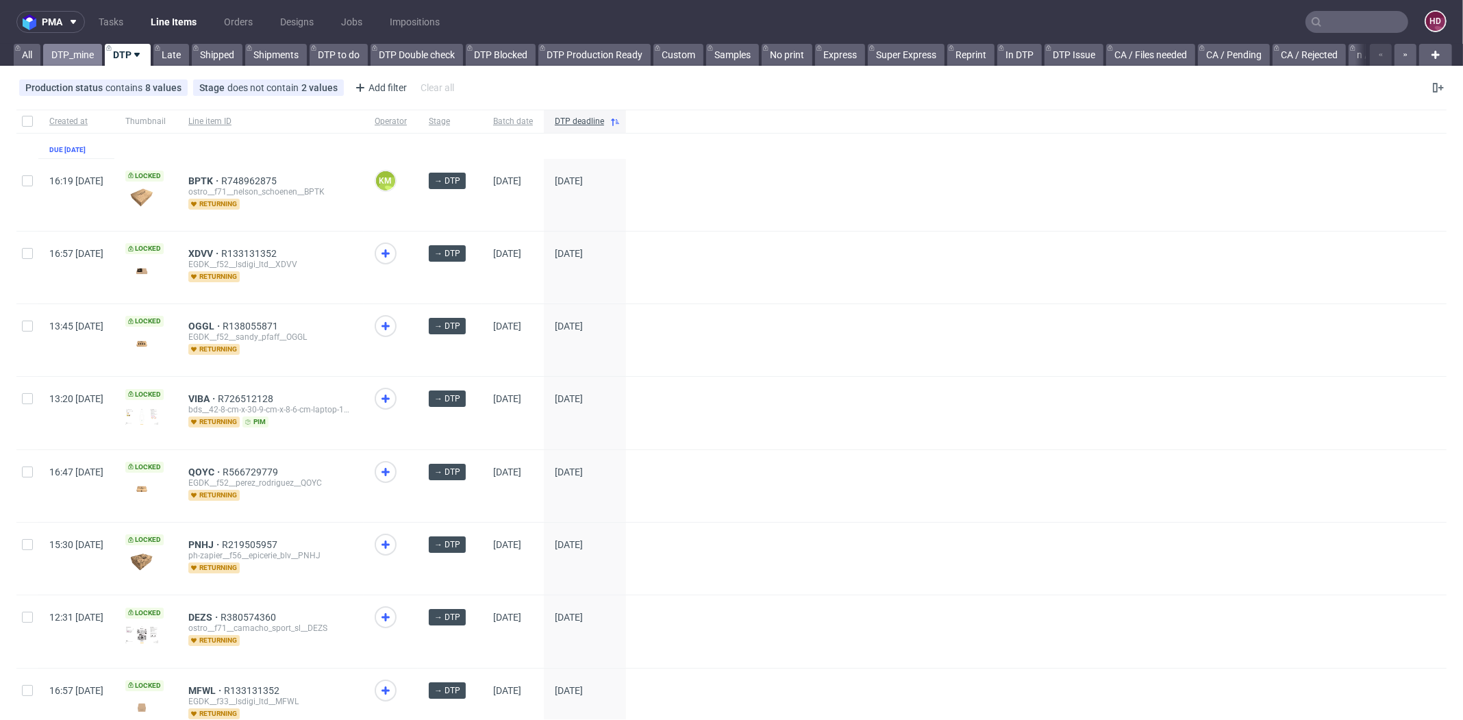
click at [66, 51] on link "DTP_mine" at bounding box center [72, 55] width 59 height 22
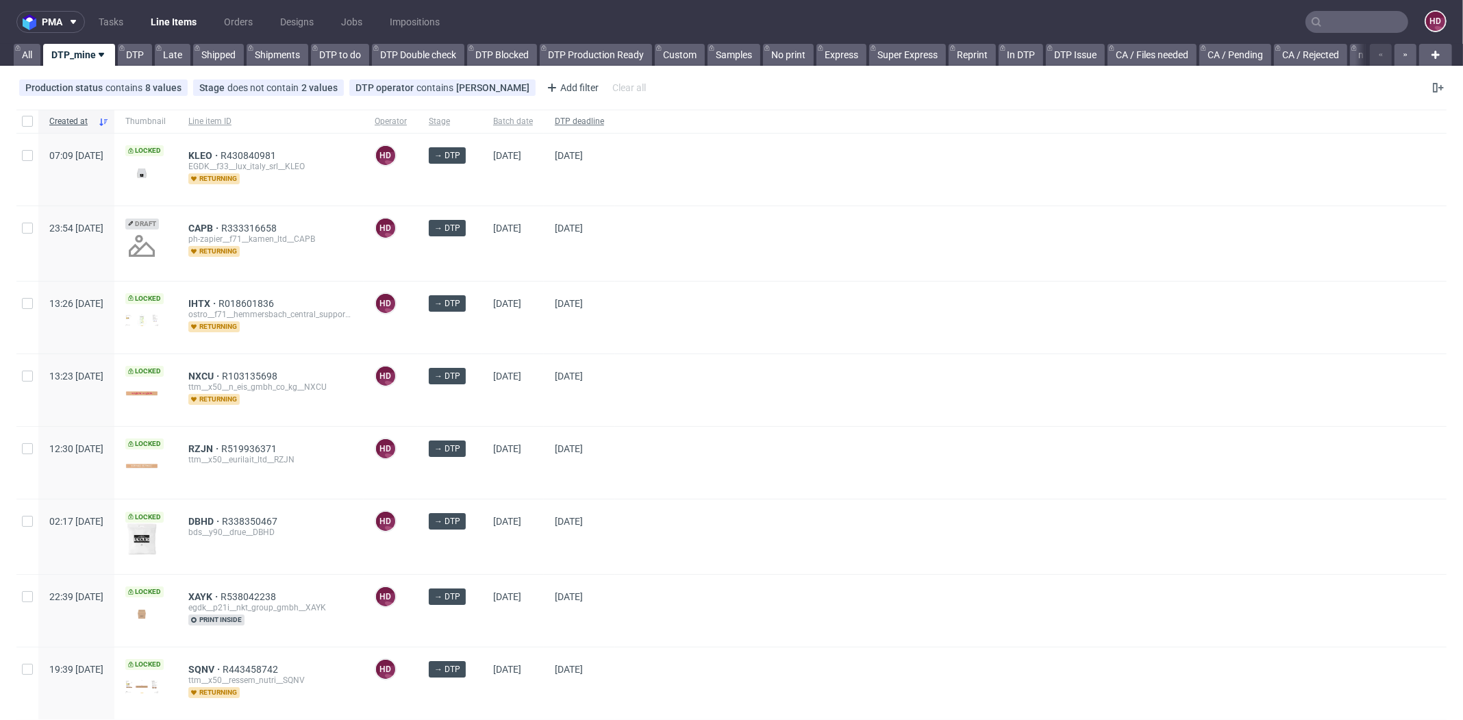
click at [604, 119] on span "DTP deadline" at bounding box center [579, 122] width 49 height 12
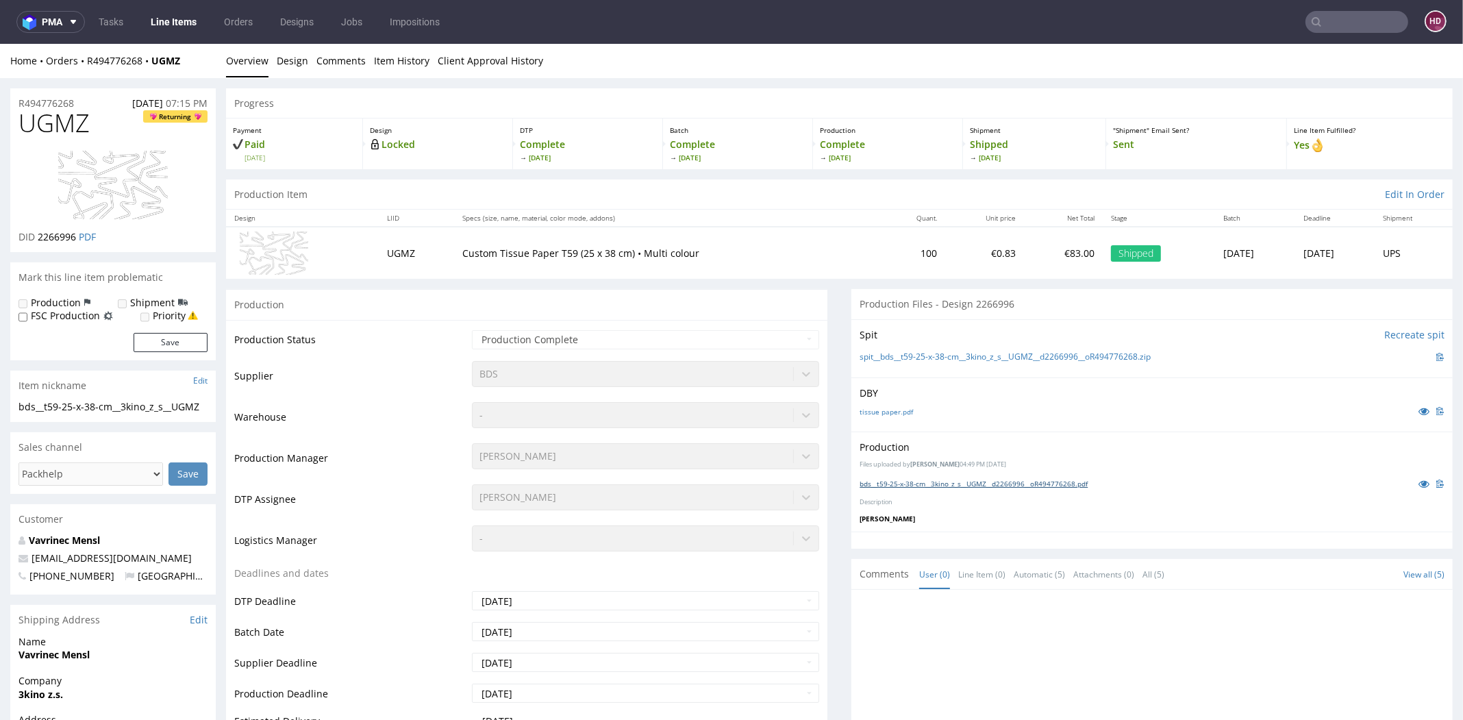
click at [892, 482] on link "bds__t59-25-x-38-cm__3kino_z_s__UGMZ__d2266996__oR494776268.pdf" at bounding box center [973, 484] width 228 height 10
click at [162, 22] on link "Line Items" at bounding box center [173, 22] width 62 height 22
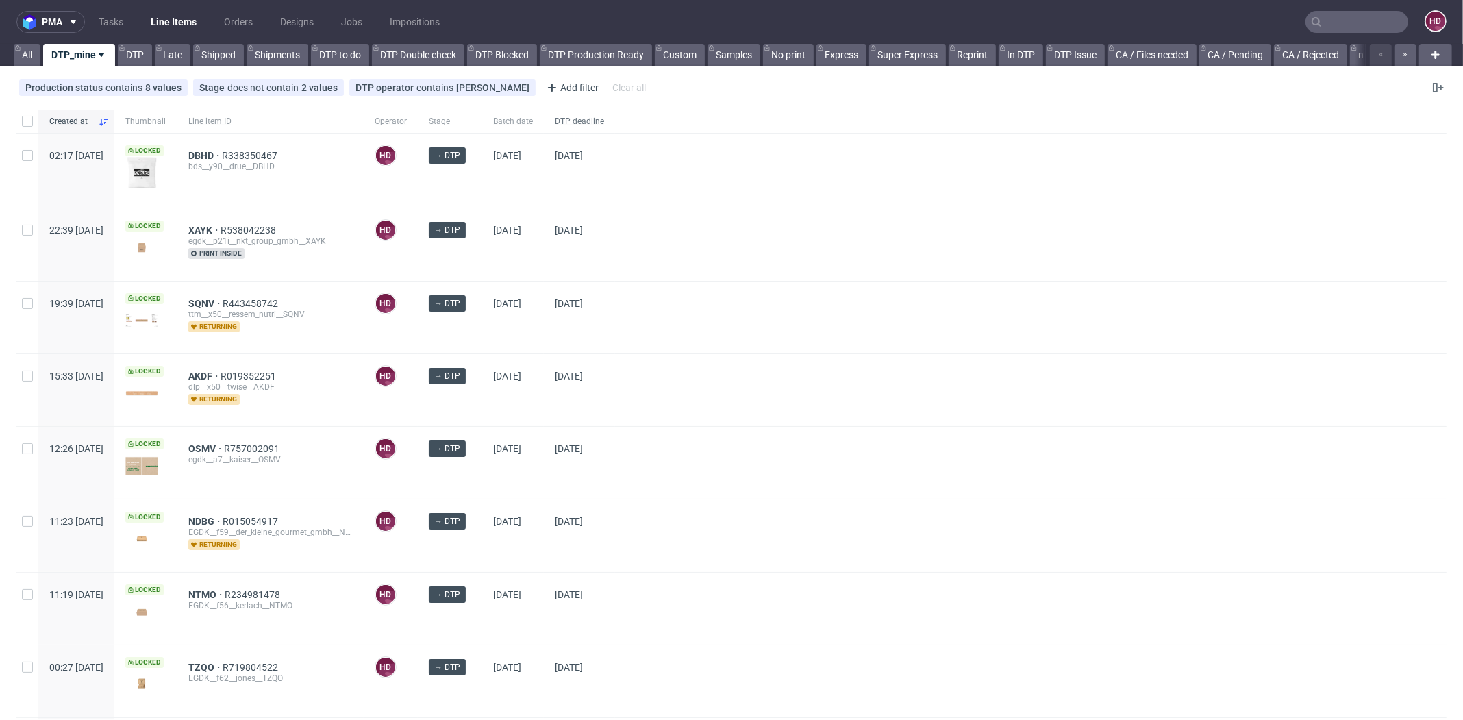
click at [604, 116] on span "DTP deadline" at bounding box center [579, 122] width 49 height 12
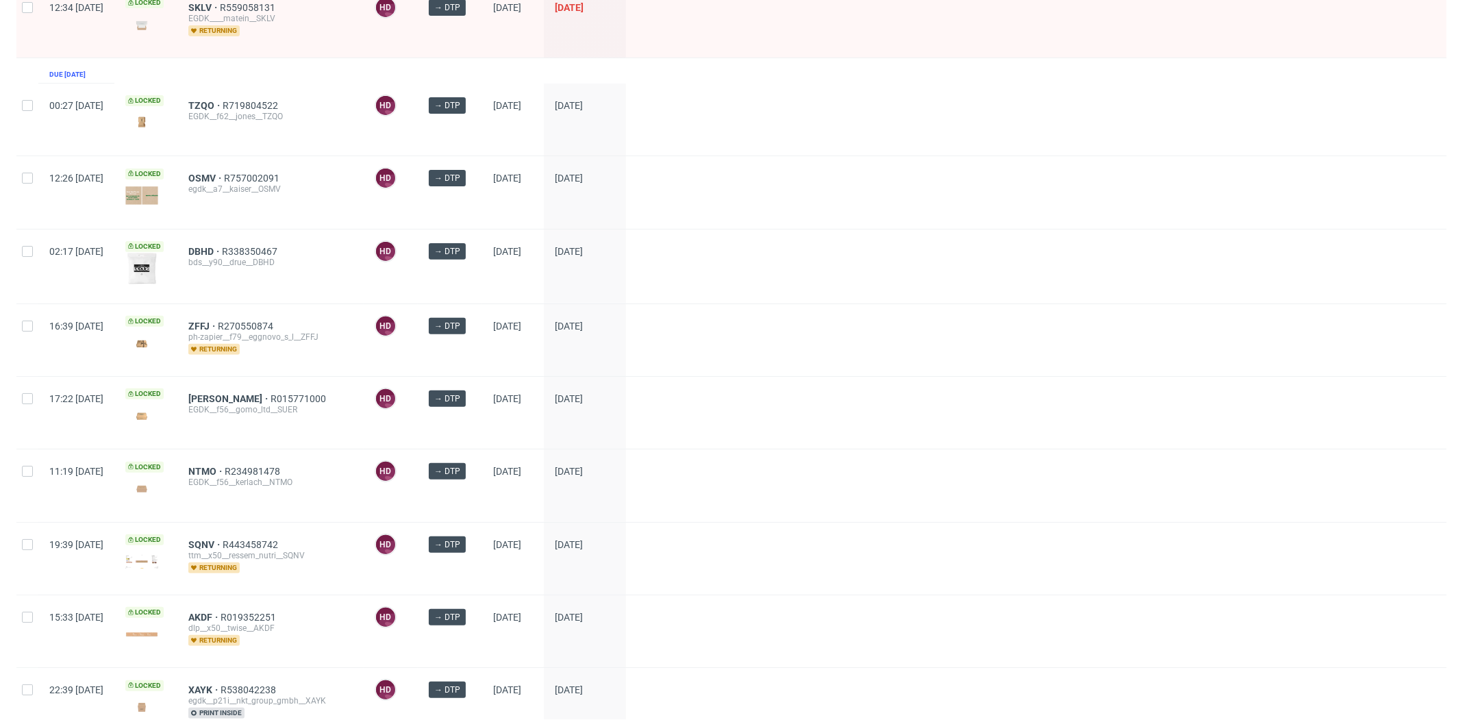
scroll to position [591, 0]
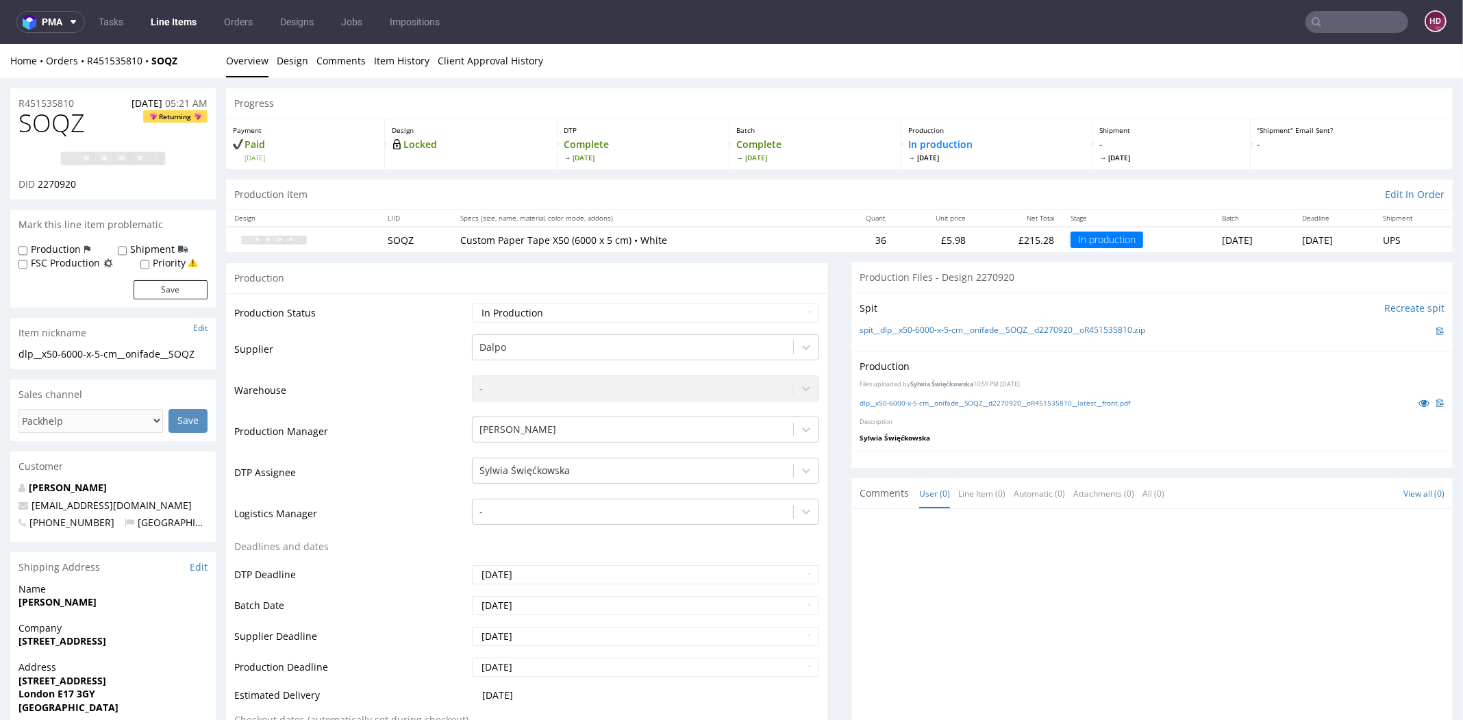
click at [272, 64] on li "Overview" at bounding box center [251, 61] width 51 height 14
click at [284, 62] on link "Design" at bounding box center [292, 61] width 31 height 34
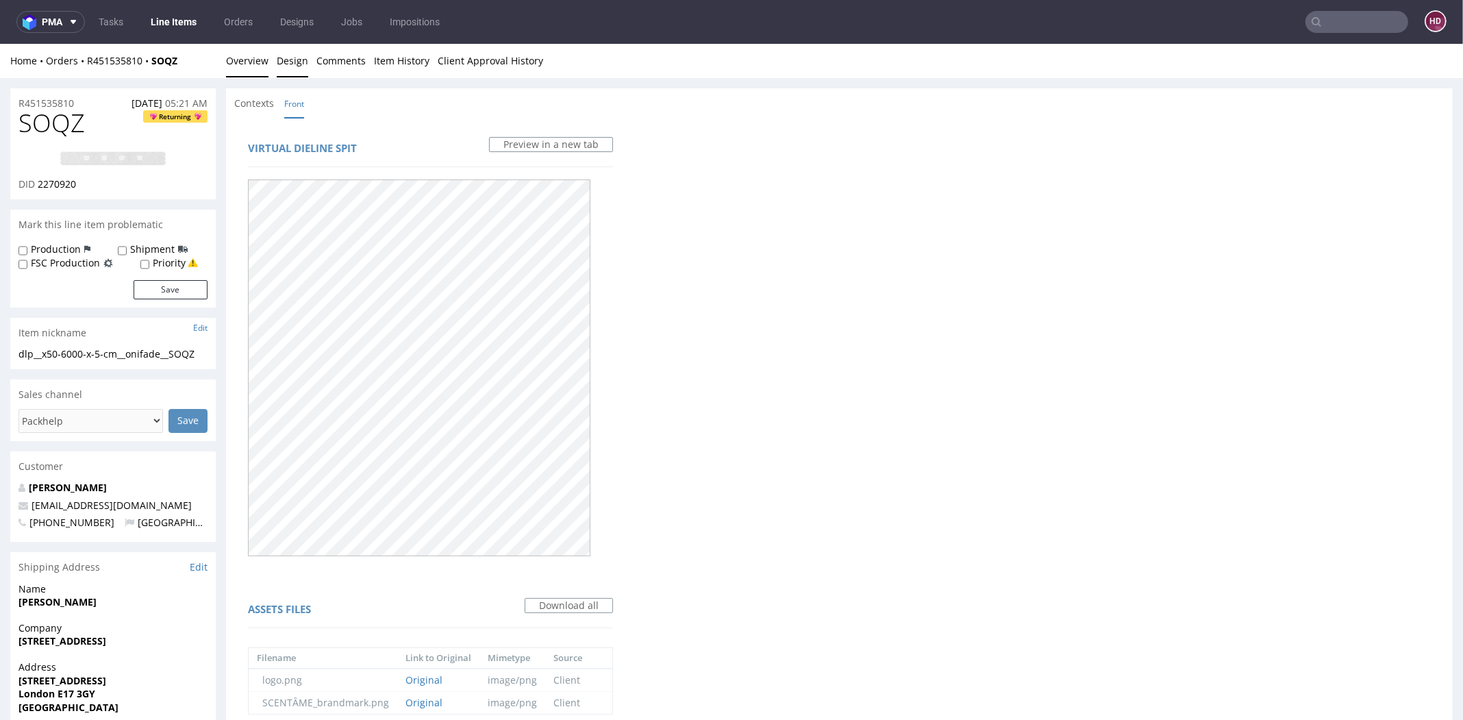
click at [253, 69] on link "Overview" at bounding box center [247, 61] width 42 height 34
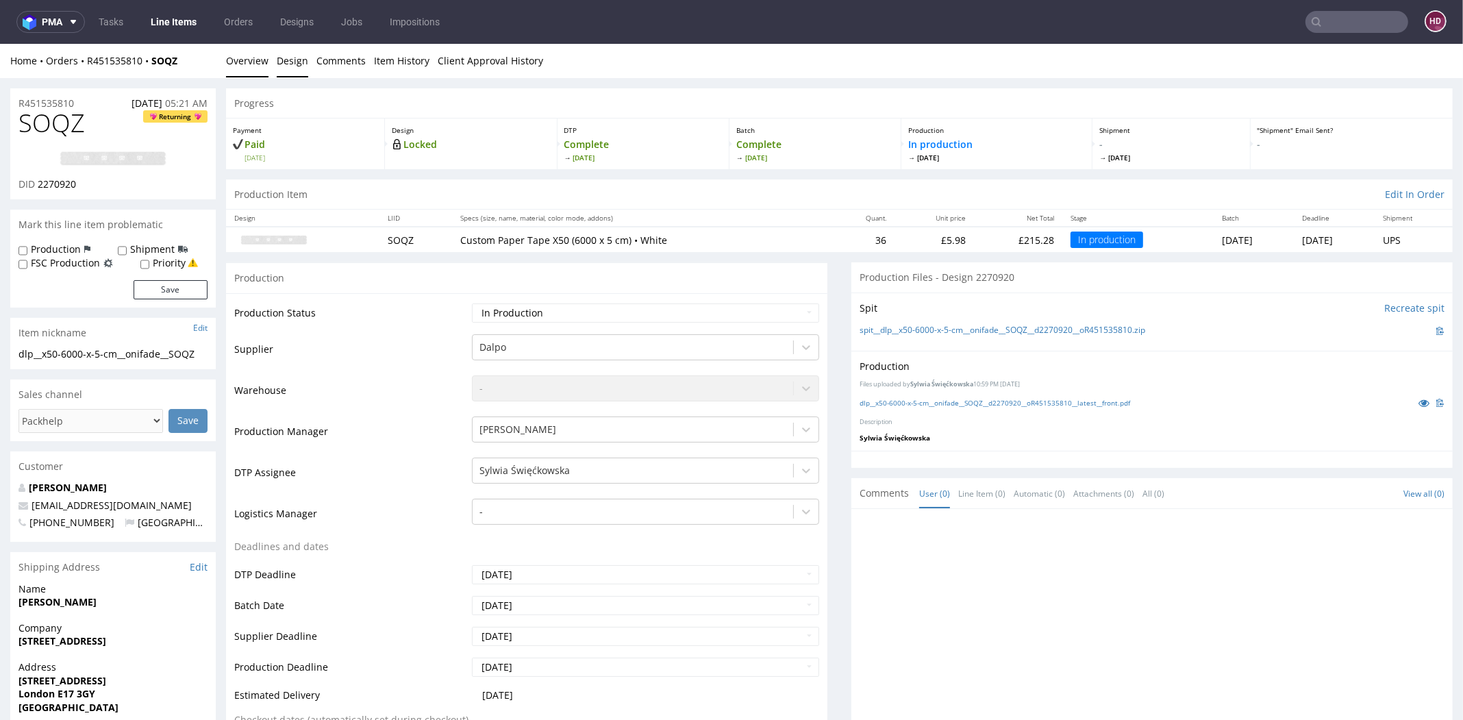
click at [289, 56] on link "Design" at bounding box center [292, 61] width 31 height 34
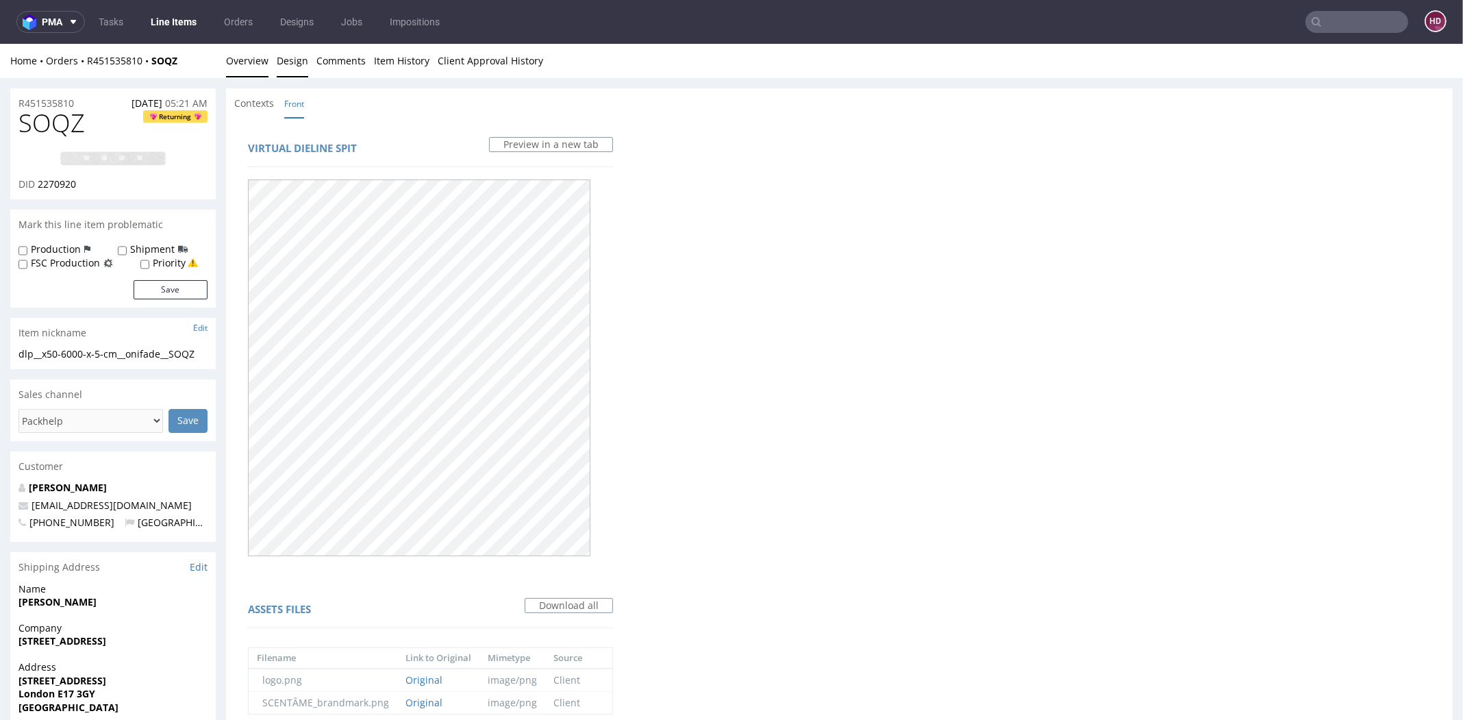
click at [262, 60] on link "Overview" at bounding box center [247, 61] width 42 height 34
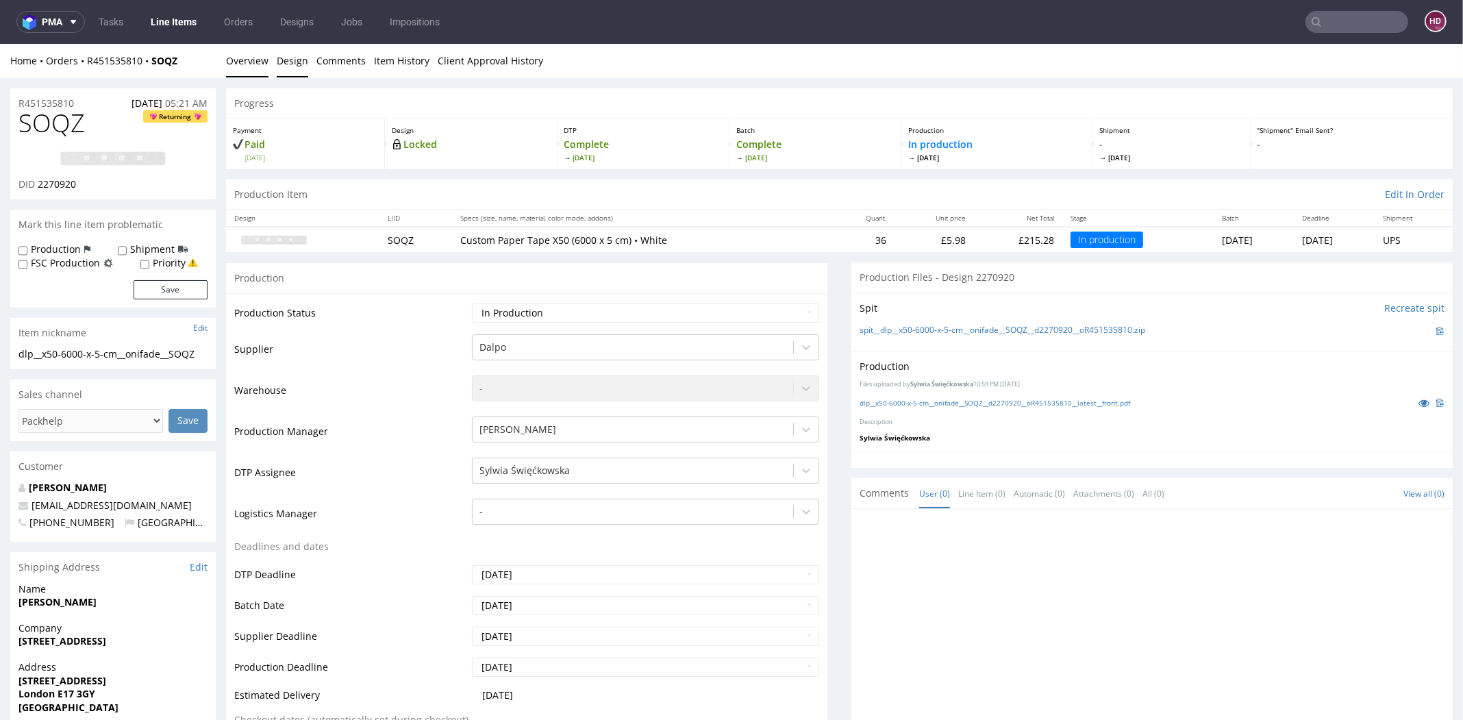
click at [282, 58] on link "Design" at bounding box center [292, 61] width 31 height 34
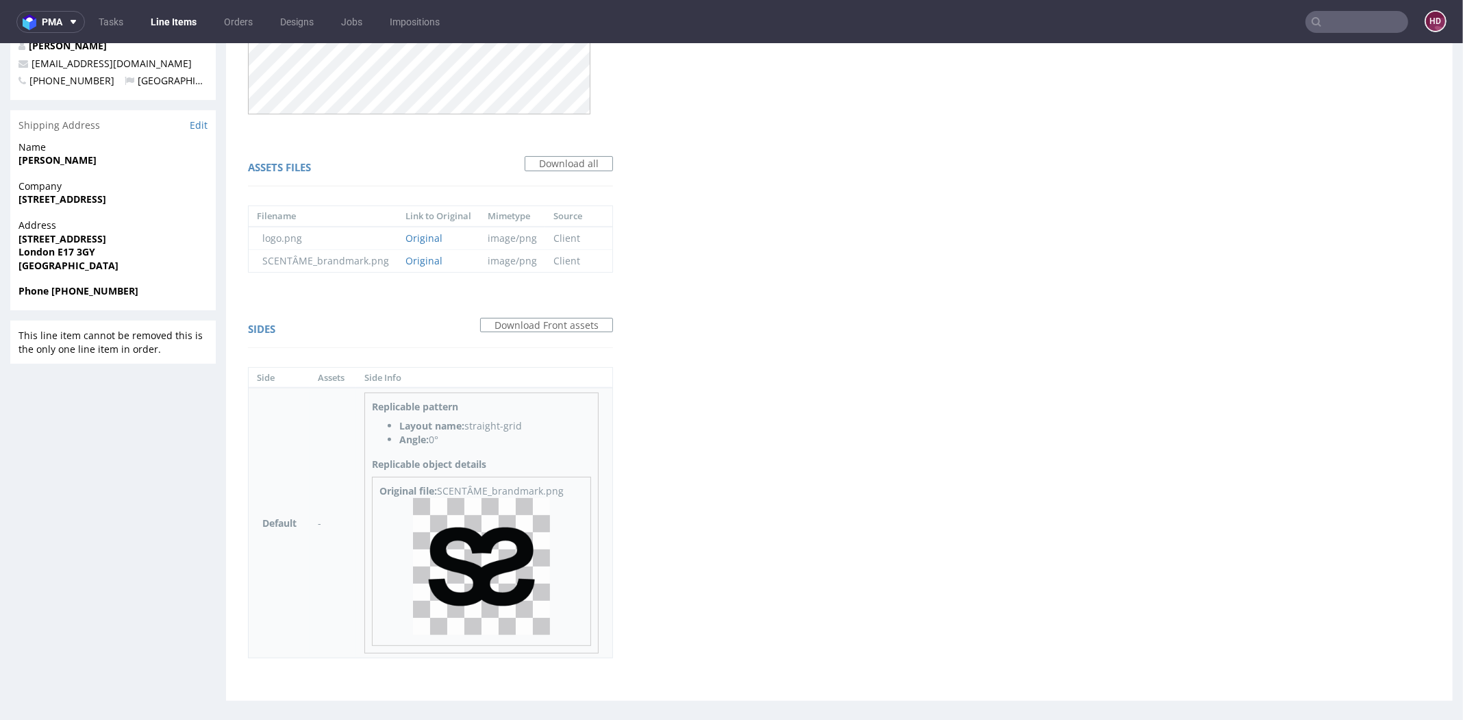
scroll to position [446, 0]
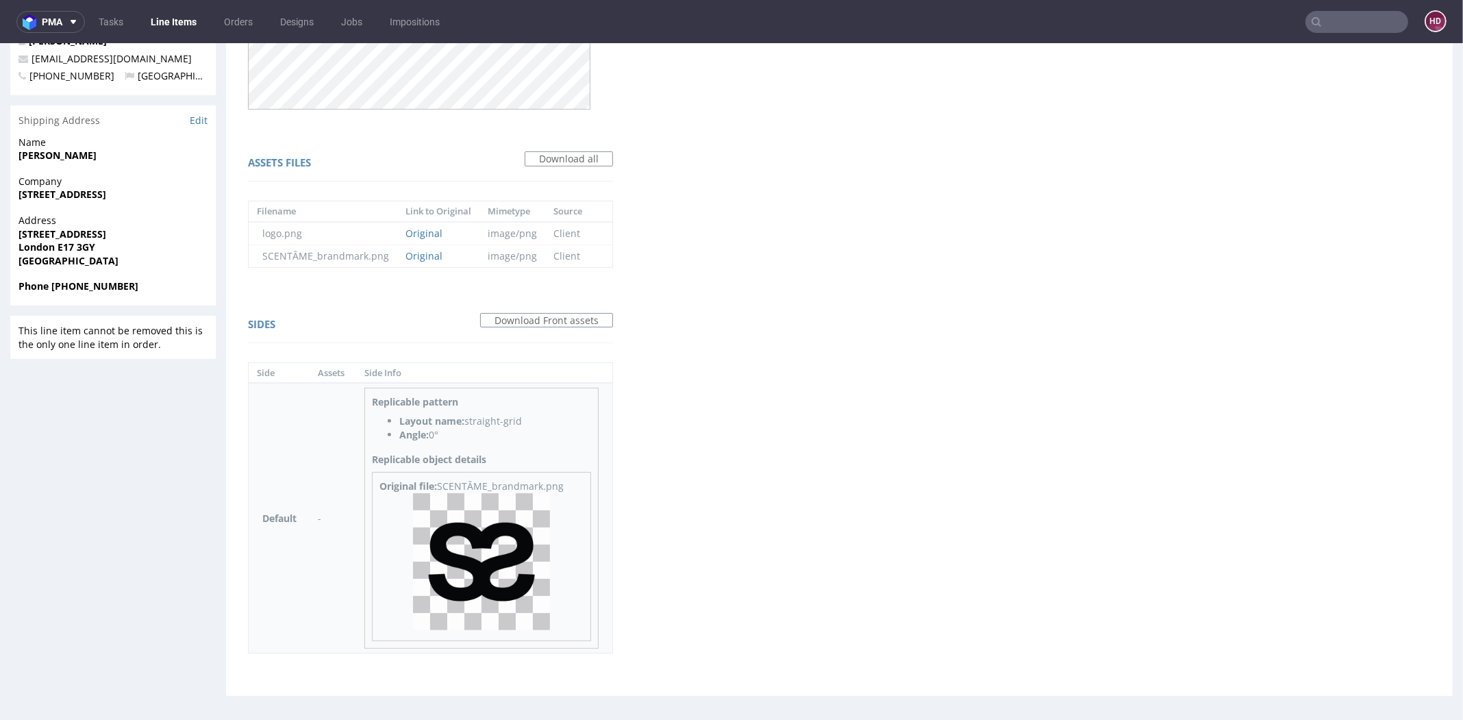
click at [491, 518] on img at bounding box center [481, 561] width 137 height 137
click at [81, 162] on div "Name [PERSON_NAME]" at bounding box center [112, 155] width 205 height 39
click at [79, 157] on strong "[PERSON_NAME]" at bounding box center [57, 155] width 78 height 13
click at [72, 193] on strong "[STREET_ADDRESS]" at bounding box center [62, 194] width 88 height 13
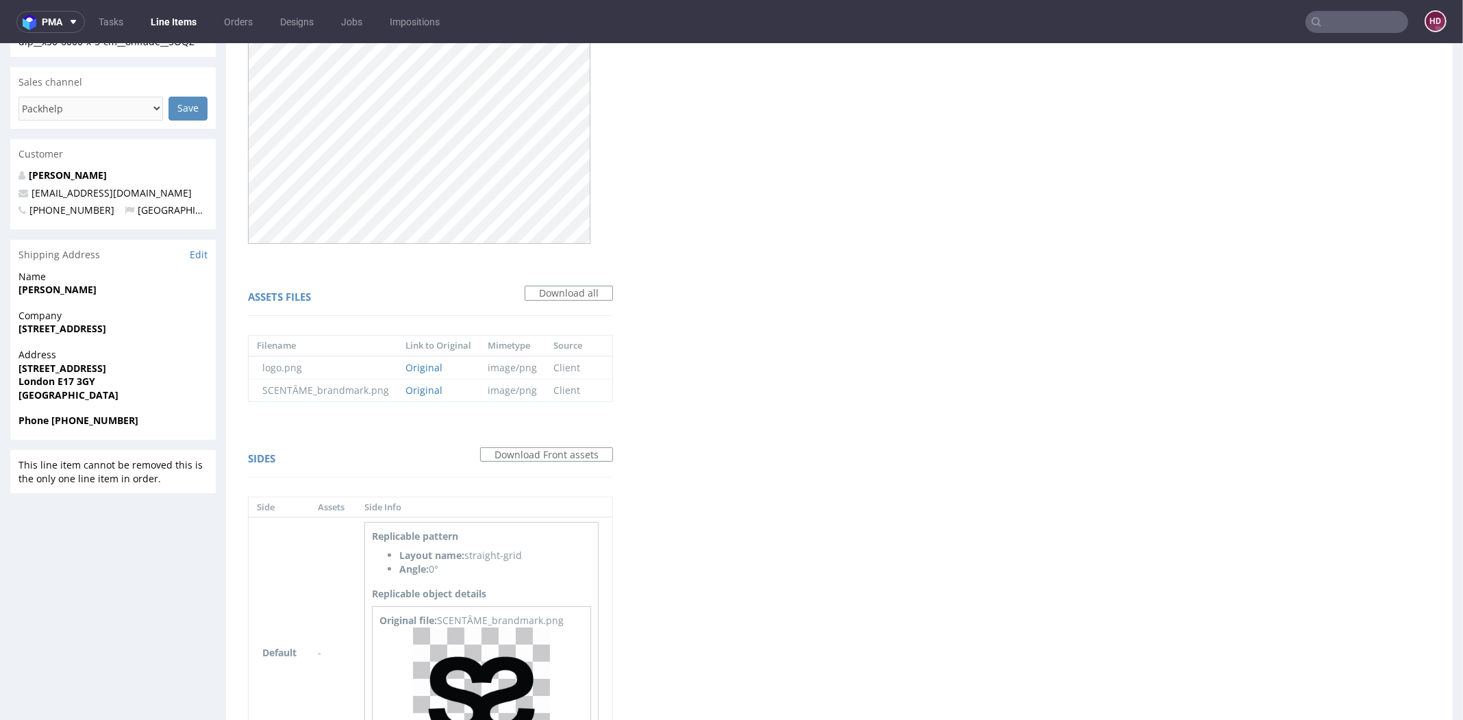
scroll to position [266, 0]
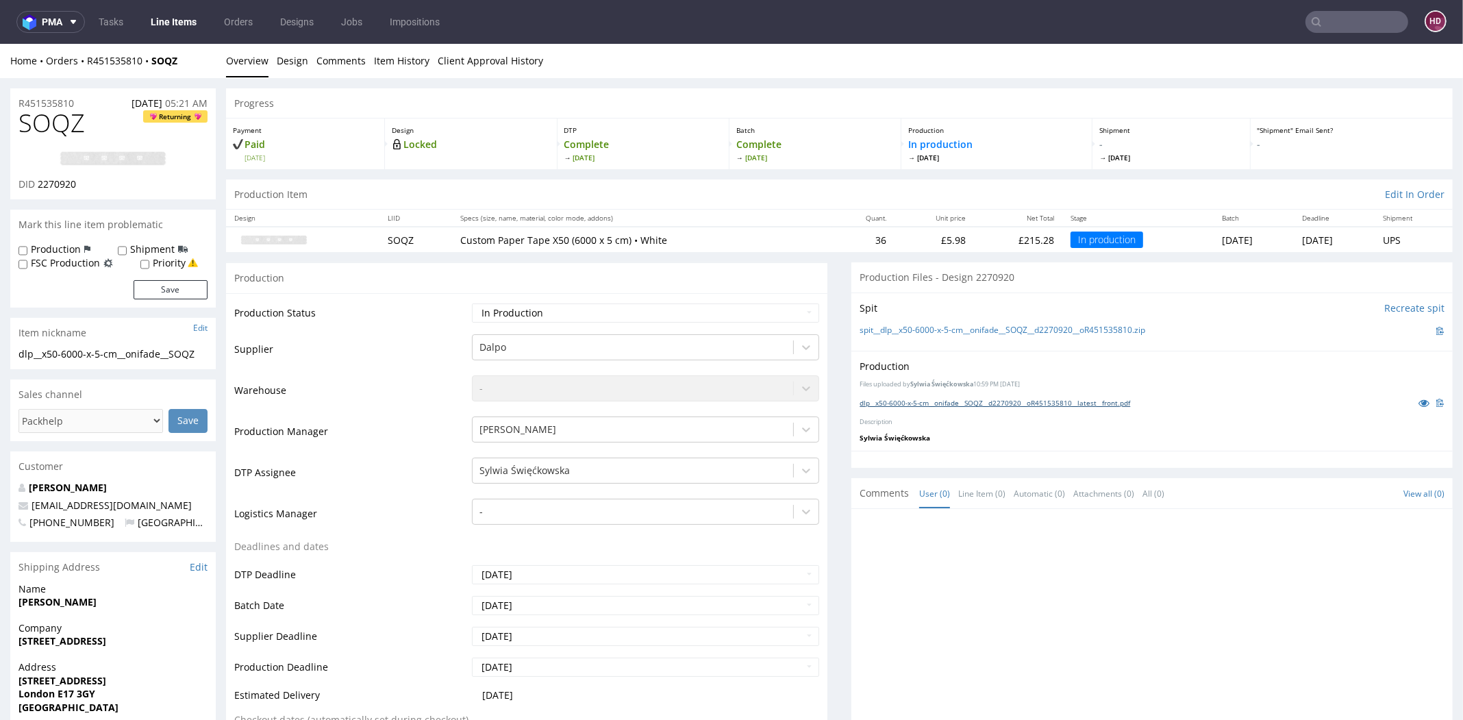
click at [1096, 406] on div "dlp__x50-6000-x-5-cm__onifade__SOQZ__d2270920__oR451535810__latest__front.pdf" at bounding box center [1151, 402] width 585 height 15
click at [1091, 402] on link "dlp__x50-6000-x-5-cm__onifade__SOQZ__d2270920__oR451535810__latest__front.pdf" at bounding box center [994, 403] width 270 height 10
drag, startPoint x: 87, startPoint y: 122, endPoint x: 3, endPoint y: 121, distance: 83.5
copy span "SOQZ"
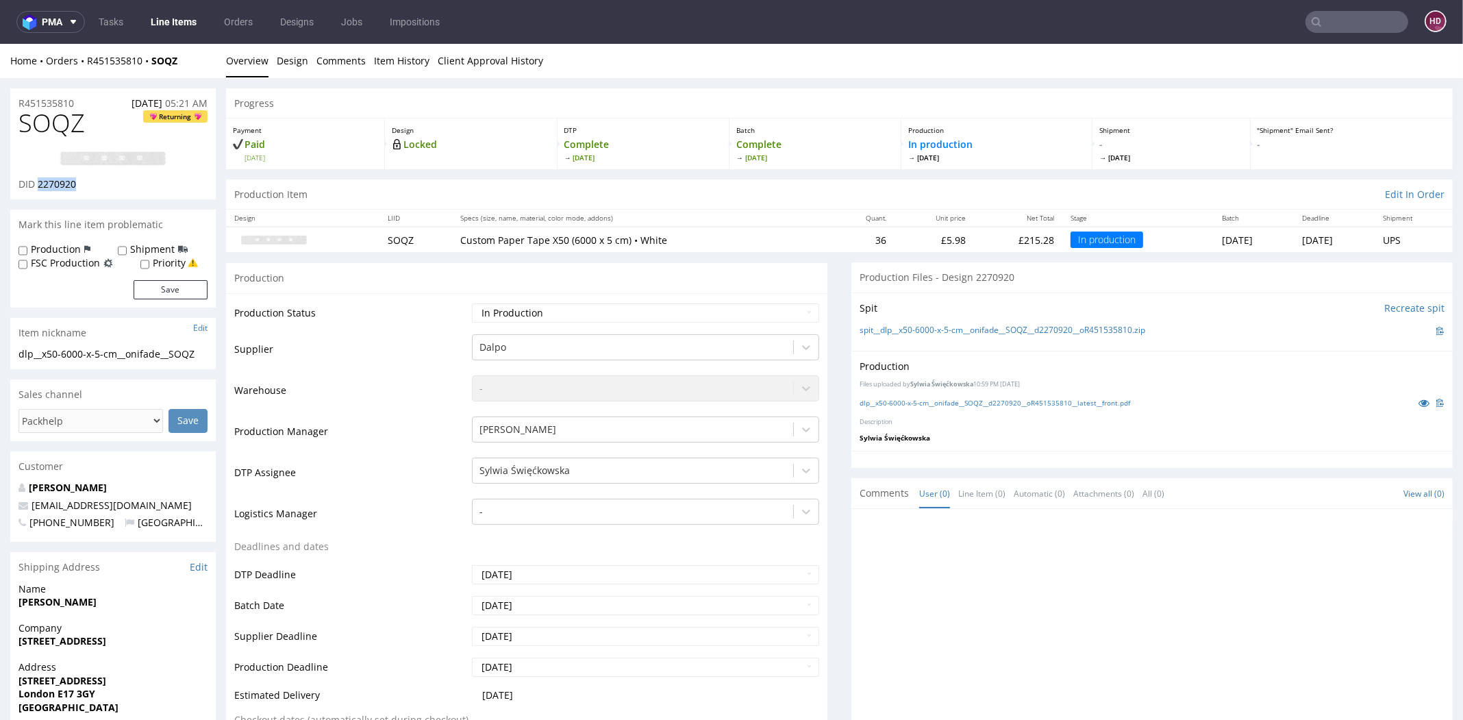
drag, startPoint x: 37, startPoint y: 185, endPoint x: 78, endPoint y: 189, distance: 41.3
click at [78, 189] on div "DID 2270920" at bounding box center [112, 184] width 189 height 14
copy span "2270920"
drag, startPoint x: 206, startPoint y: 353, endPoint x: 5, endPoint y: 350, distance: 200.6
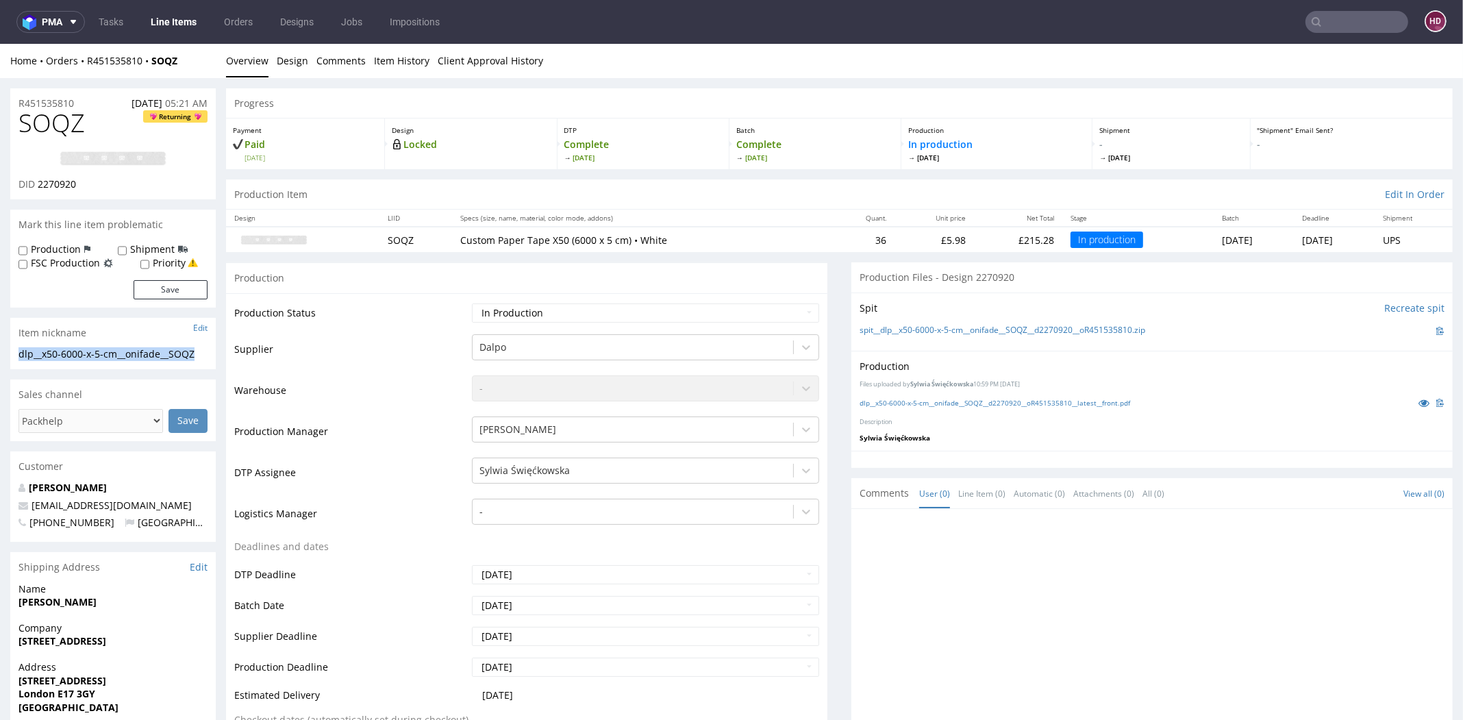
copy div "dlp__x50-6000-x-5-cm__onifade__SOQZ"
drag, startPoint x: 80, startPoint y: 99, endPoint x: -7, endPoint y: 92, distance: 87.3
copy p "R451535810"
click at [88, 184] on div "DID 2270920" at bounding box center [112, 184] width 189 height 14
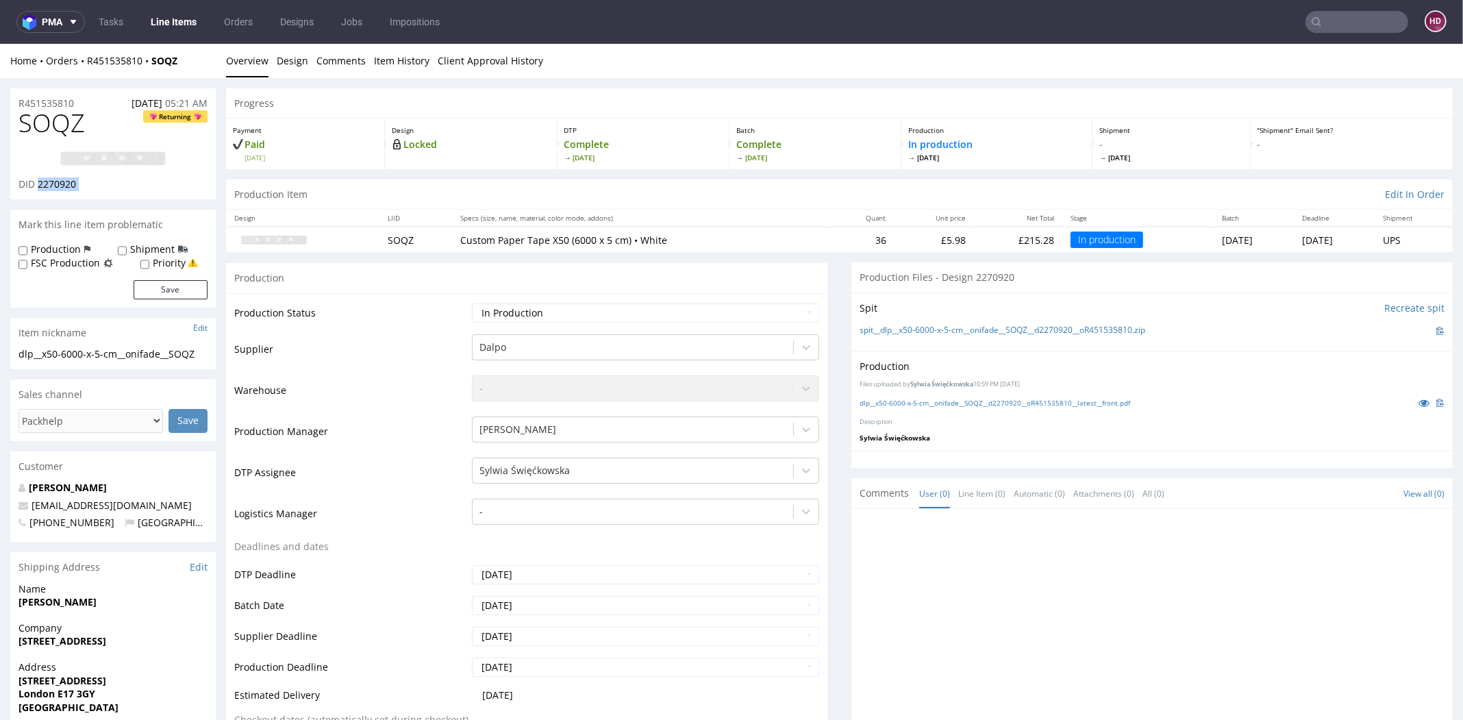
drag, startPoint x: 66, startPoint y: 180, endPoint x: 49, endPoint y: 180, distance: 16.4
click at [49, 180] on div "DID 2270920" at bounding box center [112, 184] width 189 height 14
copy div "2270920"
click at [160, 151] on img at bounding box center [113, 159] width 110 height 16
